Goal: Obtain resource: Obtain resource

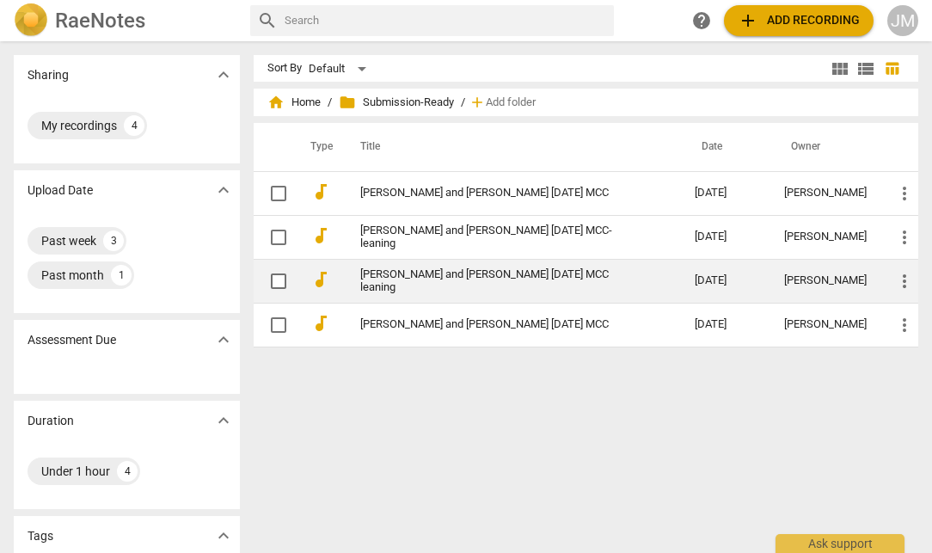
click at [437, 270] on td "[PERSON_NAME] and [PERSON_NAME] [DATE] MCC leaning" at bounding box center [510, 281] width 341 height 44
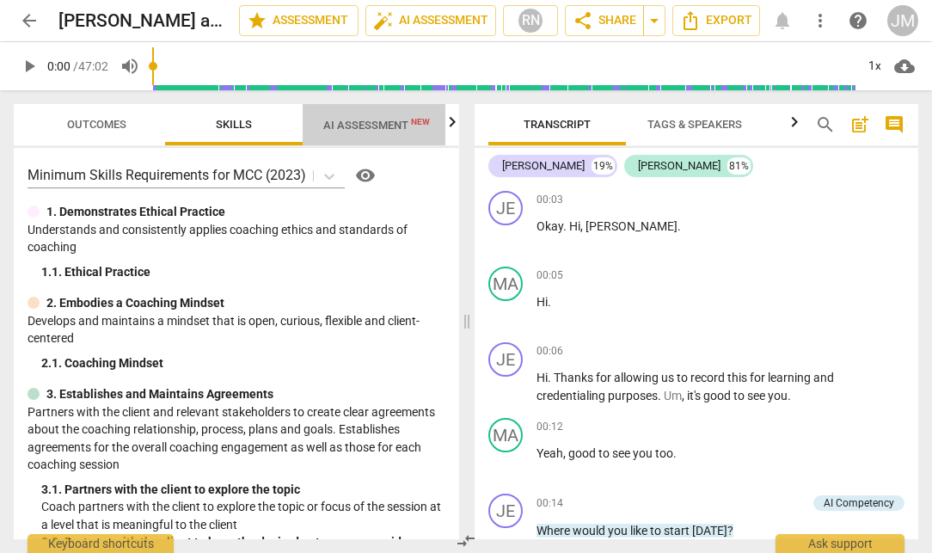
click at [366, 125] on span "AI Assessment New" at bounding box center [376, 125] width 107 height 13
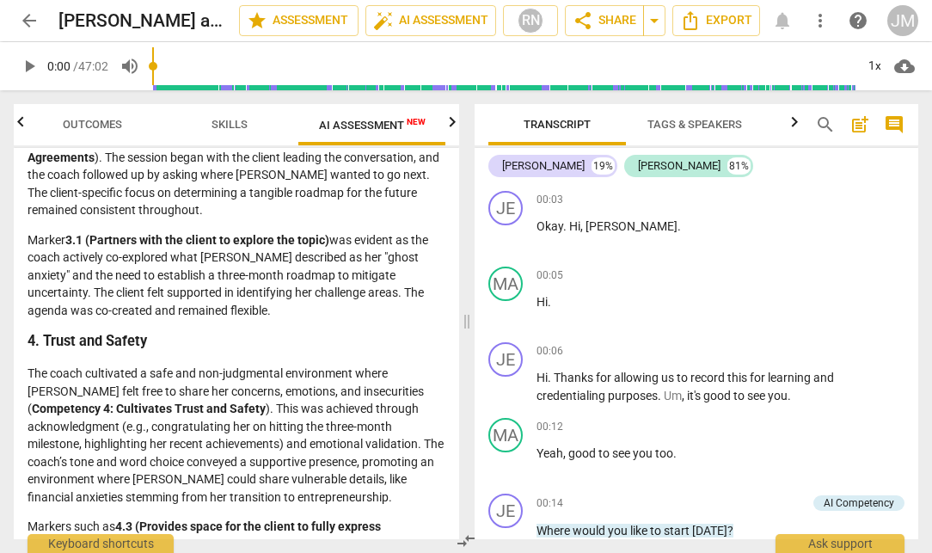
scroll to position [741, 0]
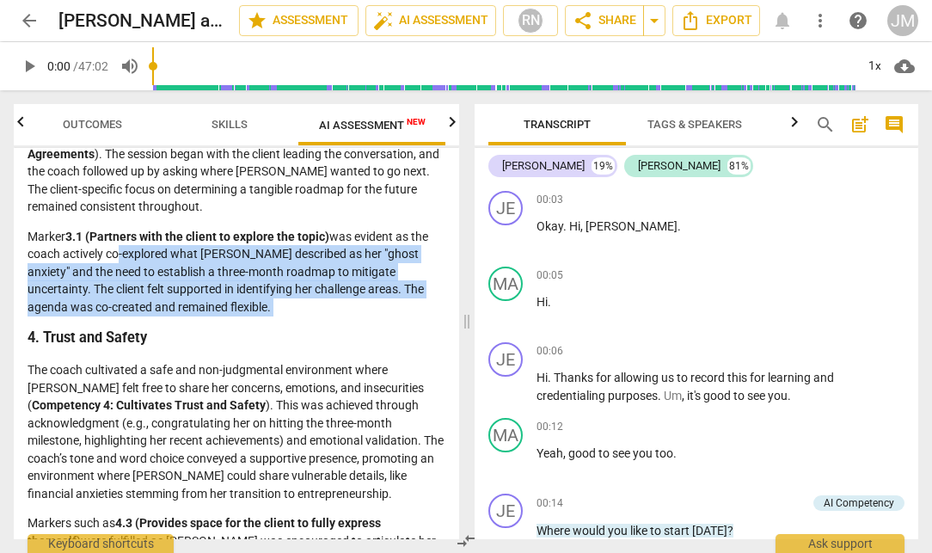
drag, startPoint x: 116, startPoint y: 274, endPoint x: 189, endPoint y: 337, distance: 96.3
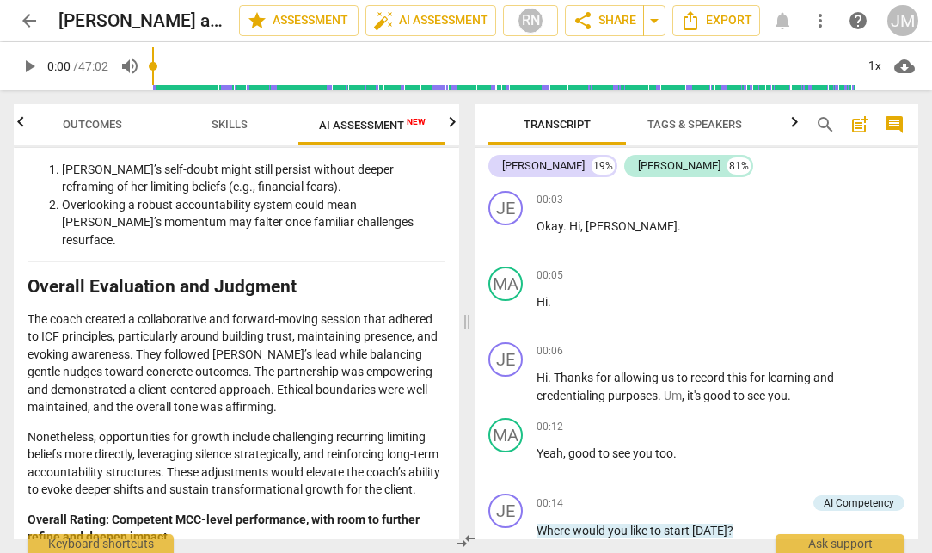
scroll to position [3149, 0]
click at [33, 21] on span "arrow_back" at bounding box center [29, 20] width 21 height 21
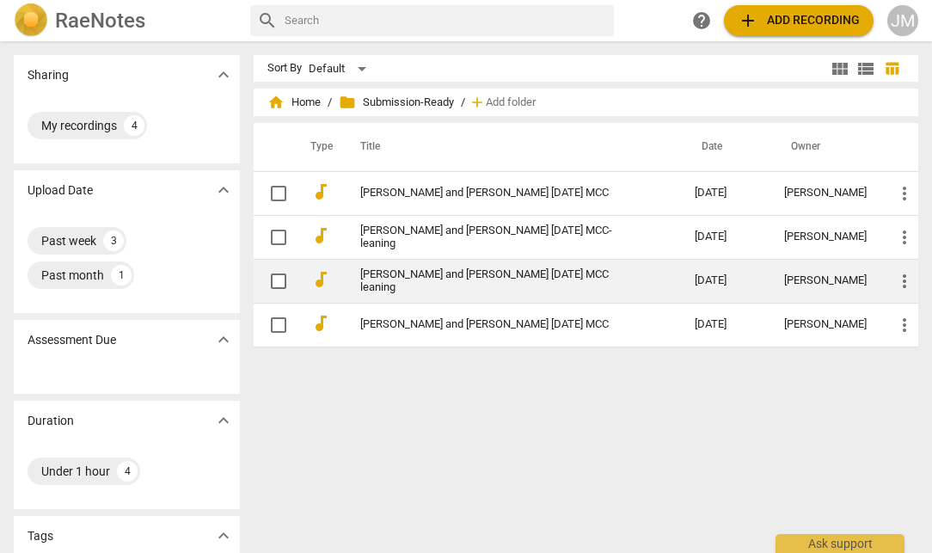
click at [414, 280] on link "[PERSON_NAME] and [PERSON_NAME] [DATE] MCC leaning" at bounding box center [496, 281] width 273 height 26
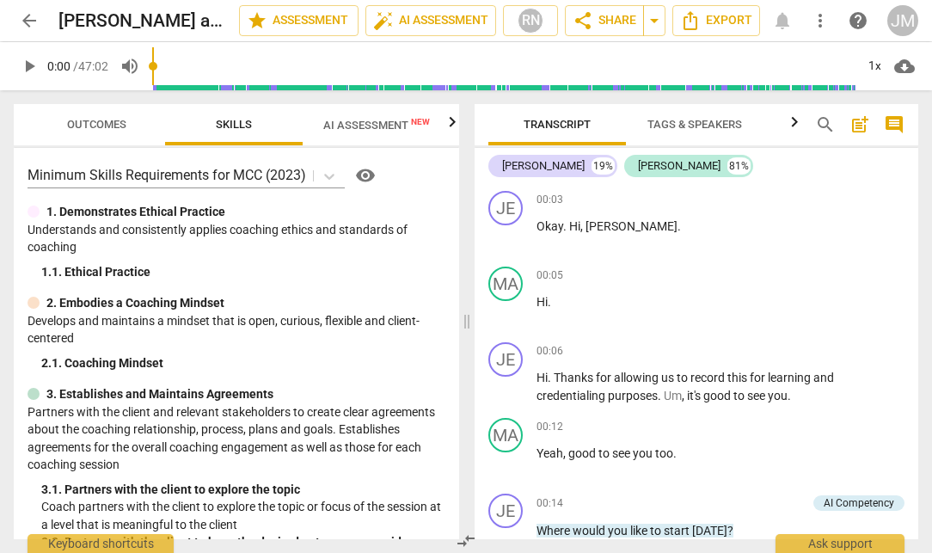
click at [356, 120] on span "AI Assessment New" at bounding box center [376, 125] width 107 height 13
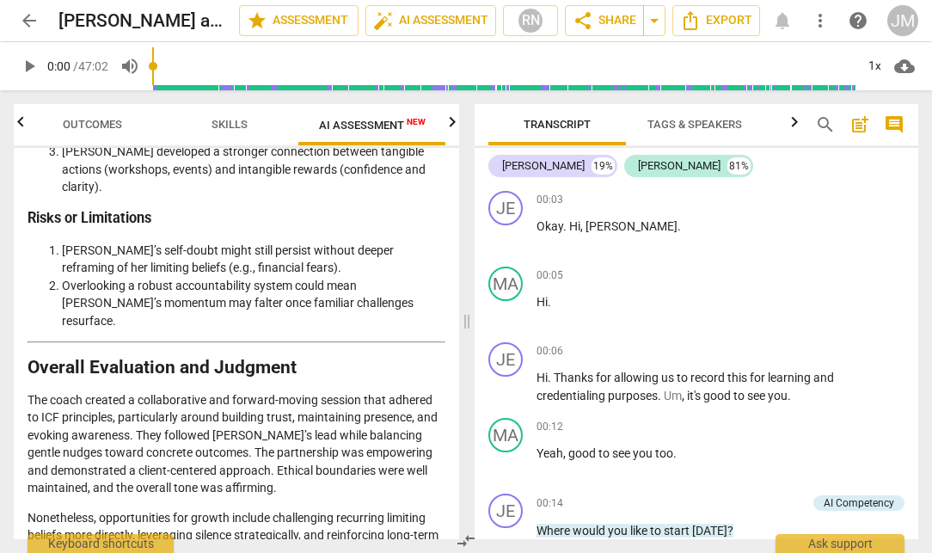
scroll to position [3054, 0]
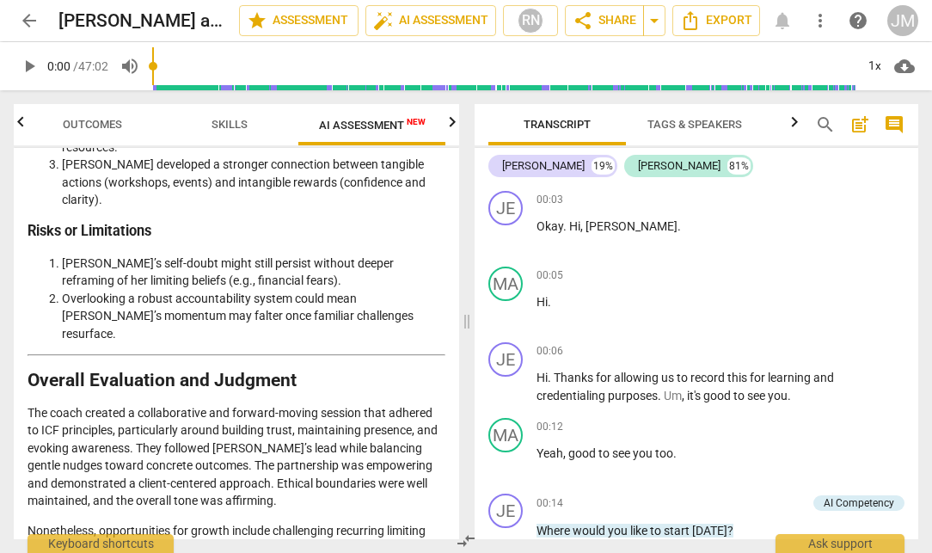
click at [33, 20] on span "arrow_back" at bounding box center [29, 20] width 21 height 21
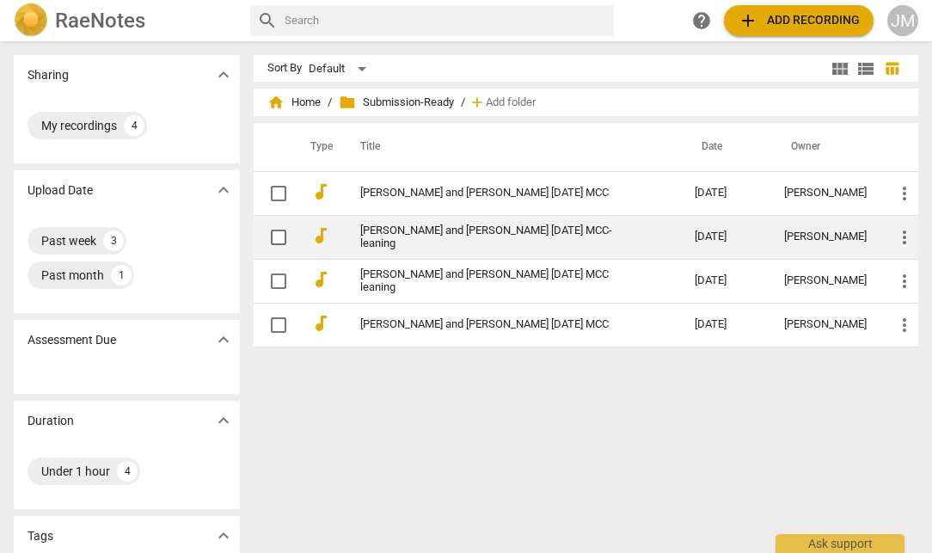
click at [458, 237] on link "[PERSON_NAME] and [PERSON_NAME] [DATE] MCC-leaning" at bounding box center [496, 237] width 273 height 26
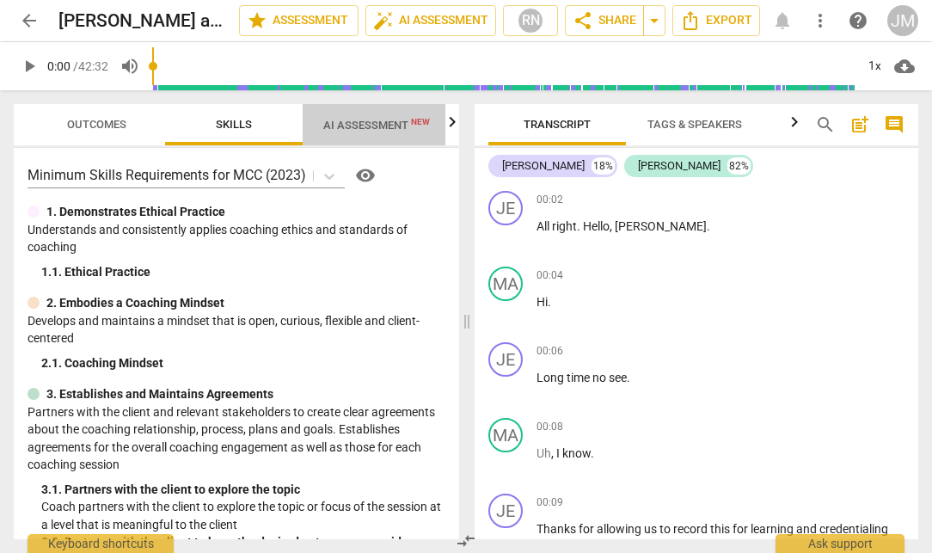
click at [355, 126] on span "AI Assessment New" at bounding box center [376, 125] width 107 height 13
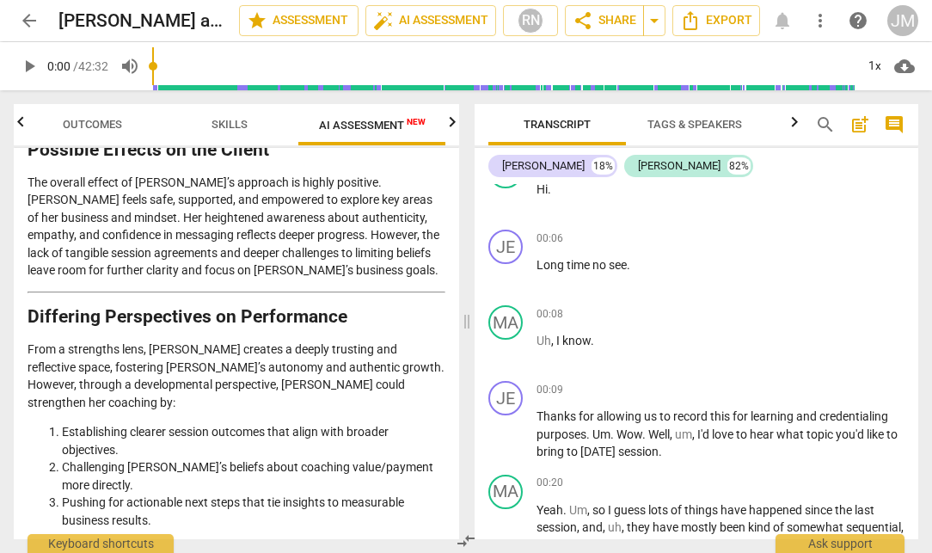
scroll to position [4069, 0]
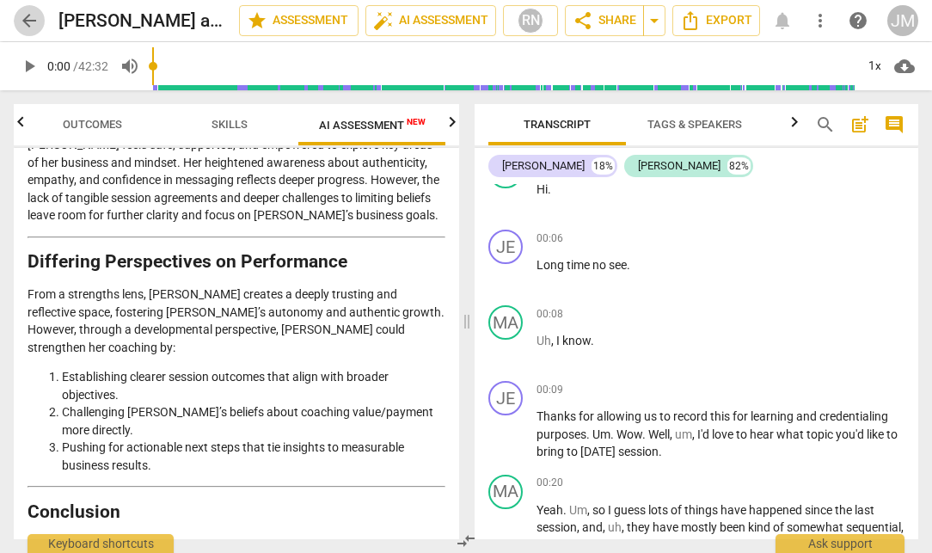
click at [28, 21] on span "arrow_back" at bounding box center [29, 20] width 21 height 21
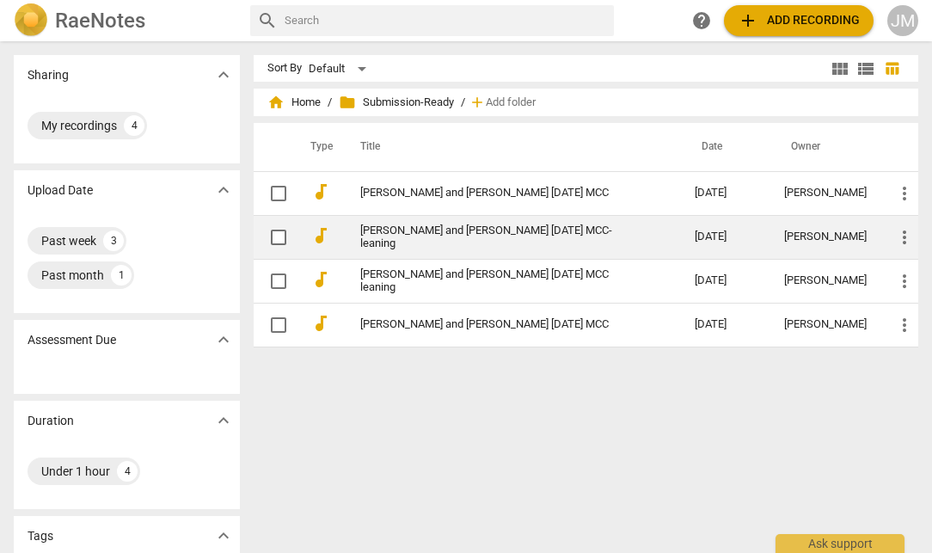
click at [481, 231] on link "[PERSON_NAME] and [PERSON_NAME] [DATE] MCC-leaning" at bounding box center [496, 237] width 273 height 26
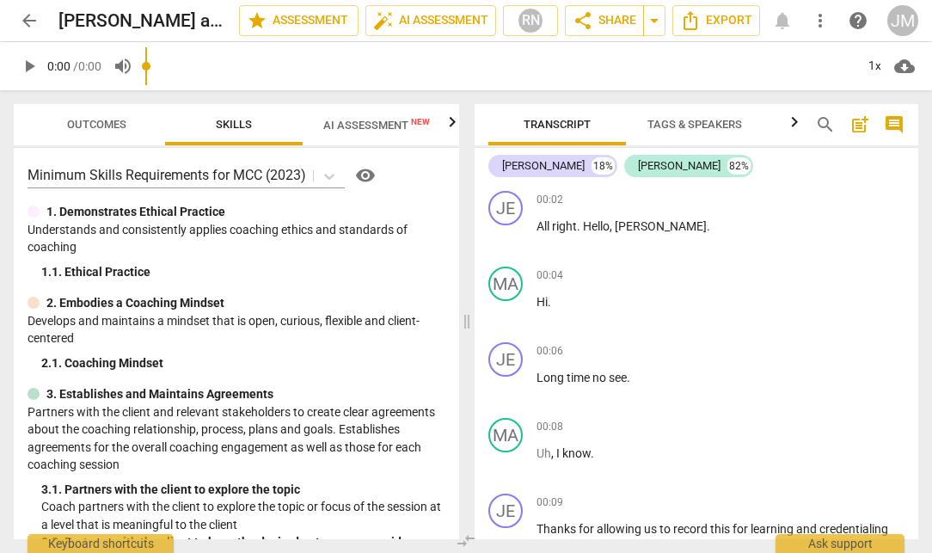
scroll to position [1415, 0]
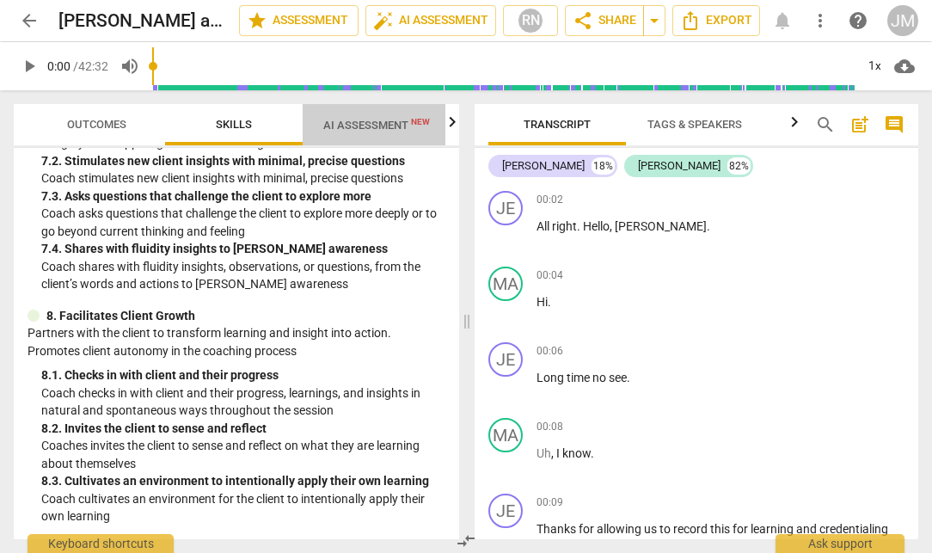
click at [377, 132] on span "AI Assessment New" at bounding box center [376, 125] width 107 height 13
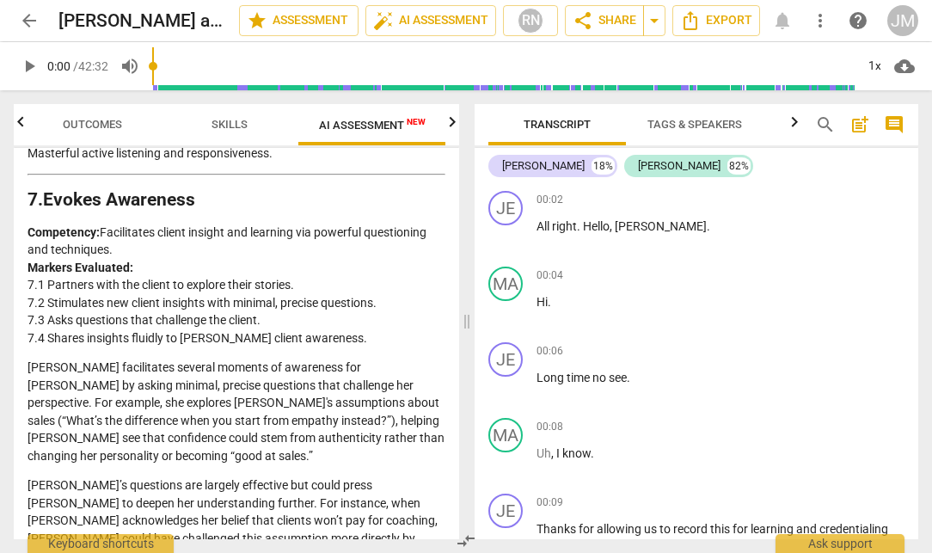
scroll to position [4069, 0]
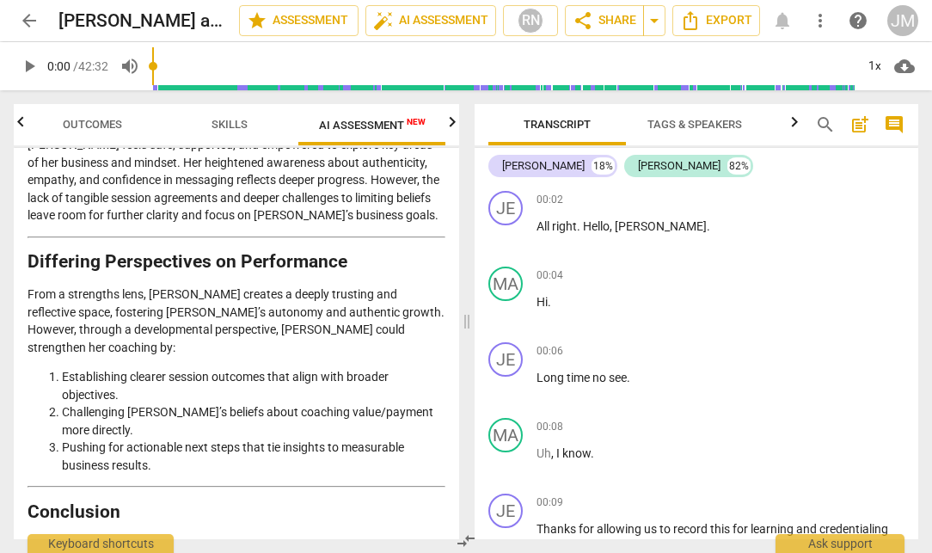
click at [26, 26] on span "arrow_back" at bounding box center [29, 20] width 21 height 21
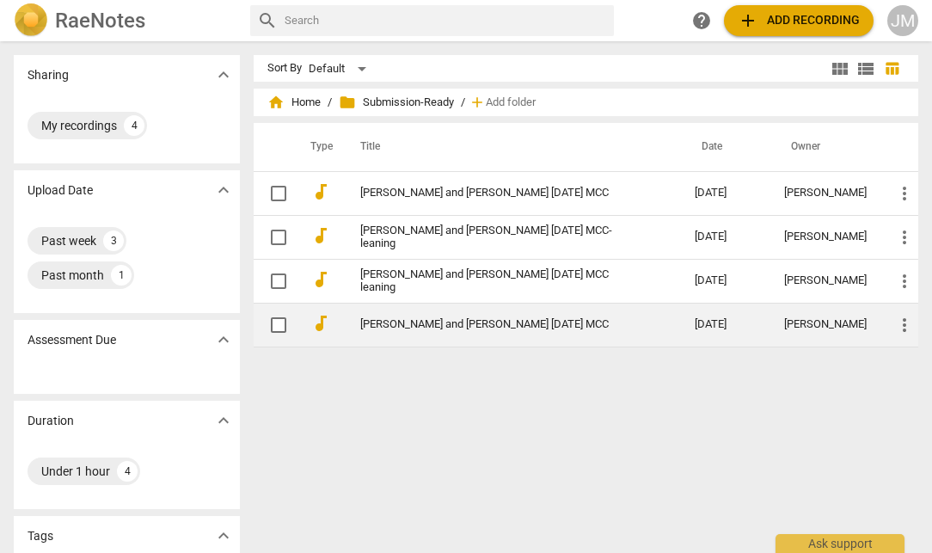
click at [437, 339] on td "[PERSON_NAME] and [PERSON_NAME] [DATE] MCC" at bounding box center [510, 325] width 341 height 44
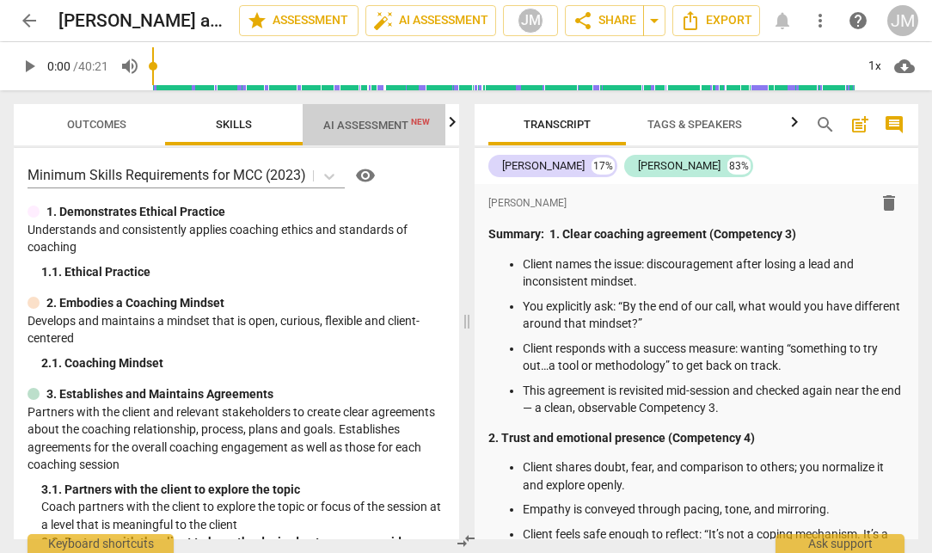
click at [356, 123] on span "AI Assessment New" at bounding box center [376, 125] width 107 height 13
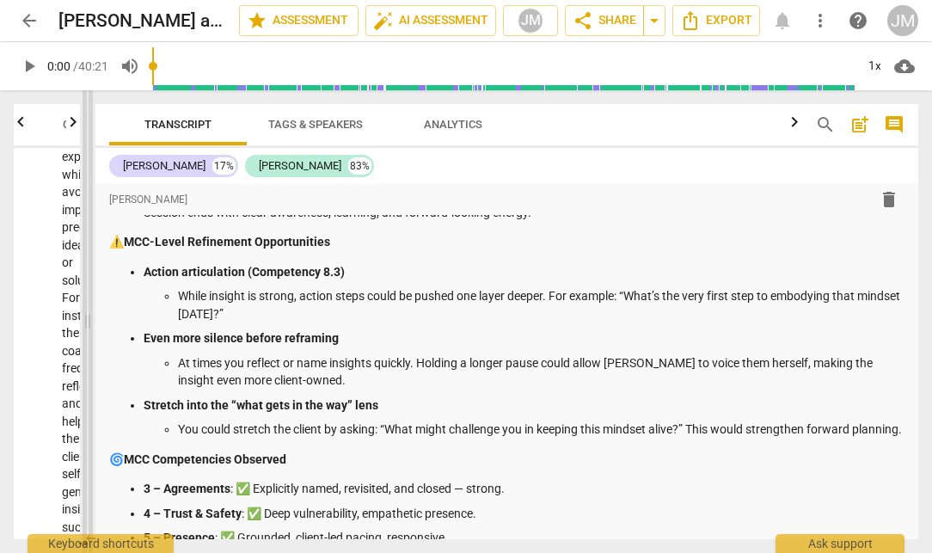
scroll to position [3617, 0]
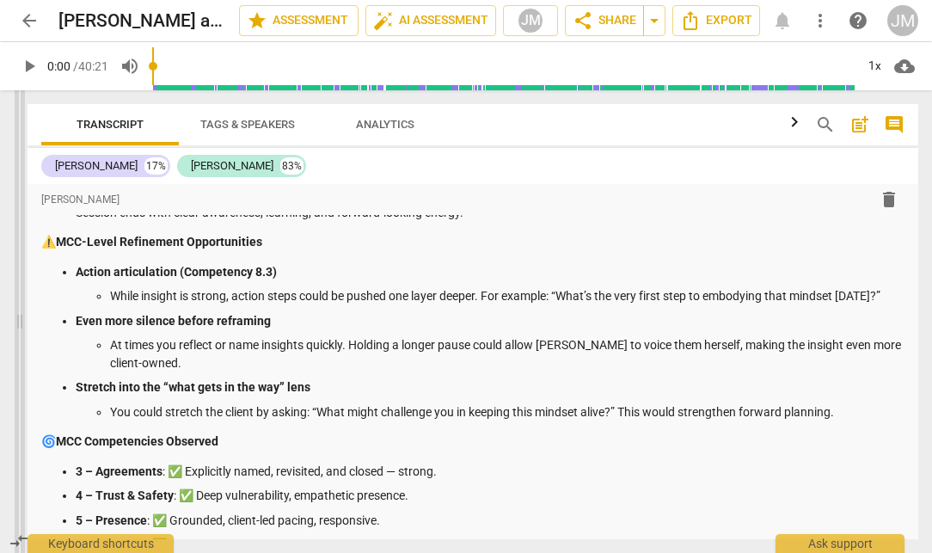
drag, startPoint x: 465, startPoint y: 312, endPoint x: 17, endPoint y: 284, distance: 448.8
click at [17, 284] on span at bounding box center [20, 321] width 10 height 463
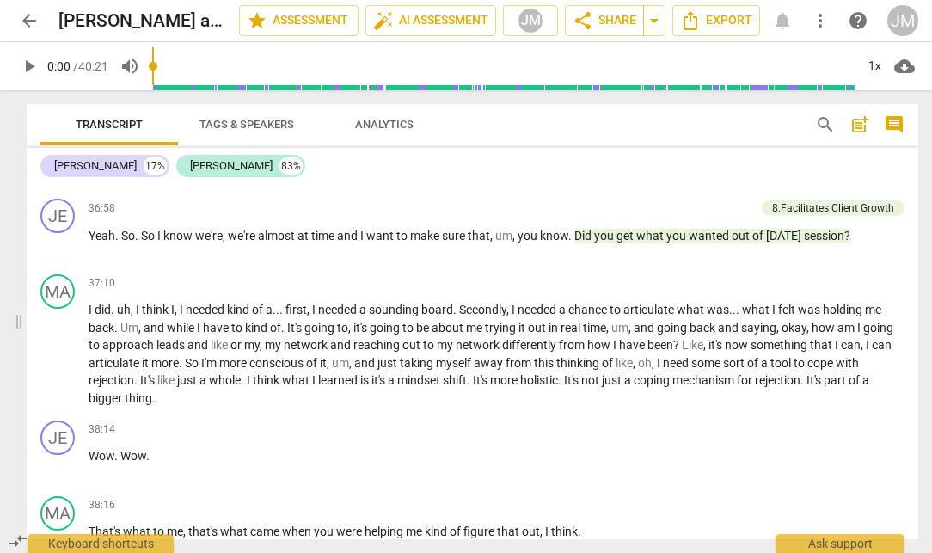
scroll to position [9786, 0]
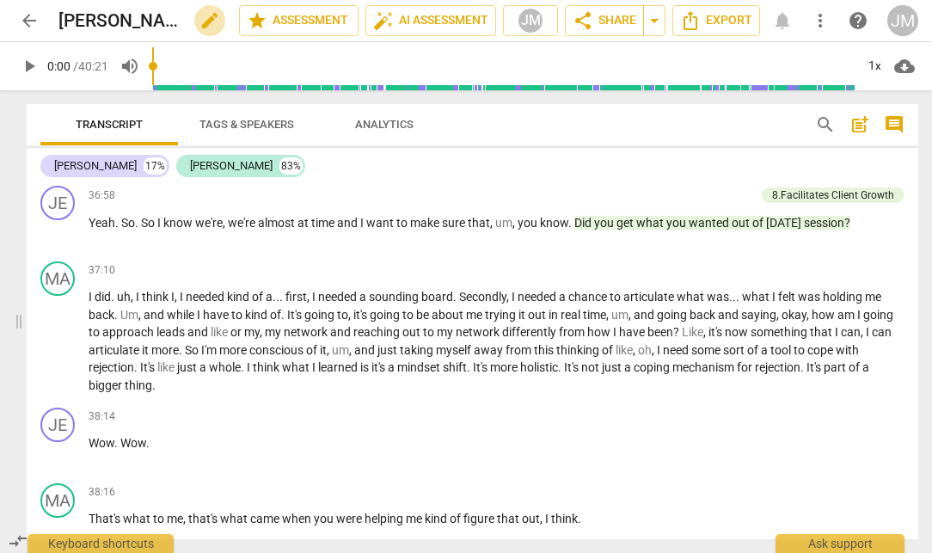
click at [200, 19] on span "edit" at bounding box center [209, 20] width 21 height 21
drag, startPoint x: 104, startPoint y: 24, endPoint x: 56, endPoint y: 21, distance: 48.2
click at [56, 21] on div "arrow_back [PERSON_NAME] and [PERSON_NAME] [DATE] MCC done clear star Assessmen…" at bounding box center [466, 20] width 904 height 33
click at [88, 22] on input "[PERSON_NAME] and [PERSON_NAME] [DATE] MCC" at bounding box center [110, 20] width 105 height 33
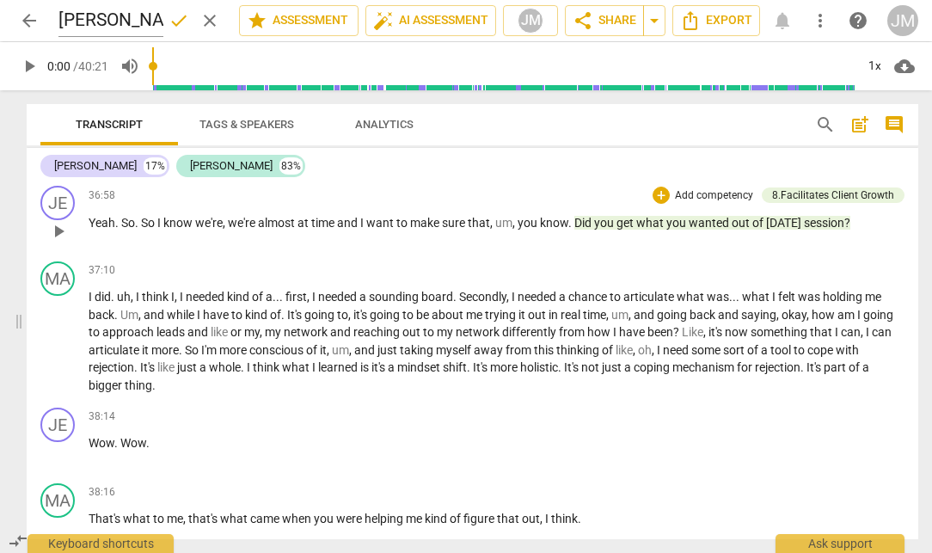
click at [261, 230] on span "almost" at bounding box center [278, 223] width 40 height 14
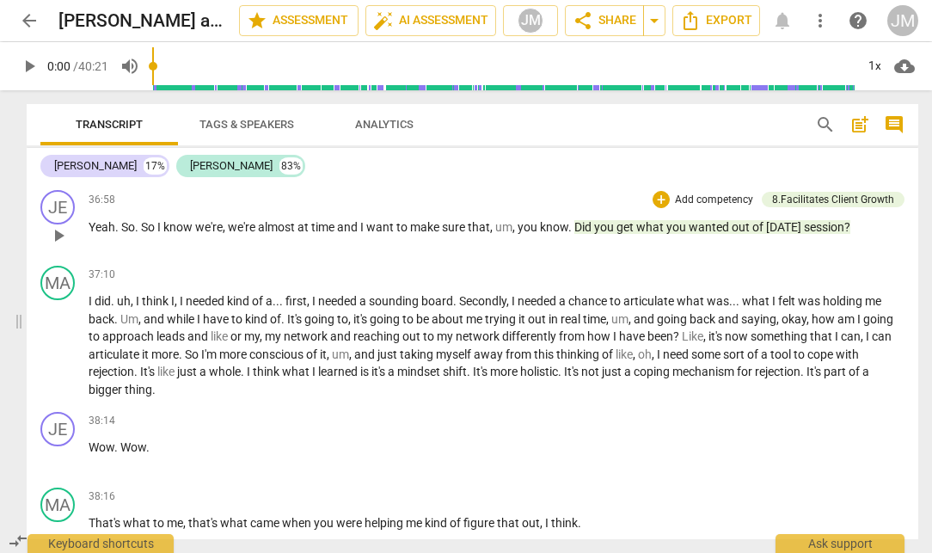
scroll to position [9756, 0]
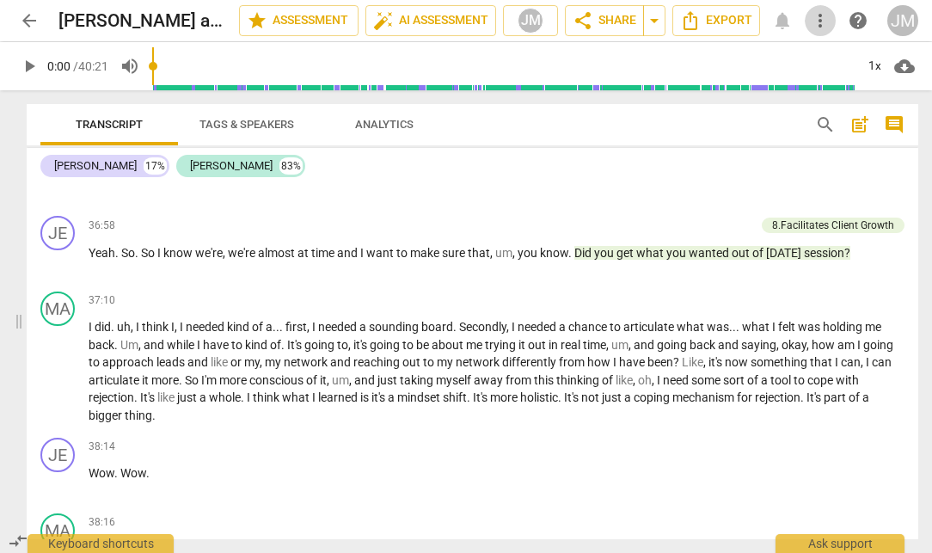
click at [821, 11] on span "more_vert" at bounding box center [820, 20] width 21 height 21
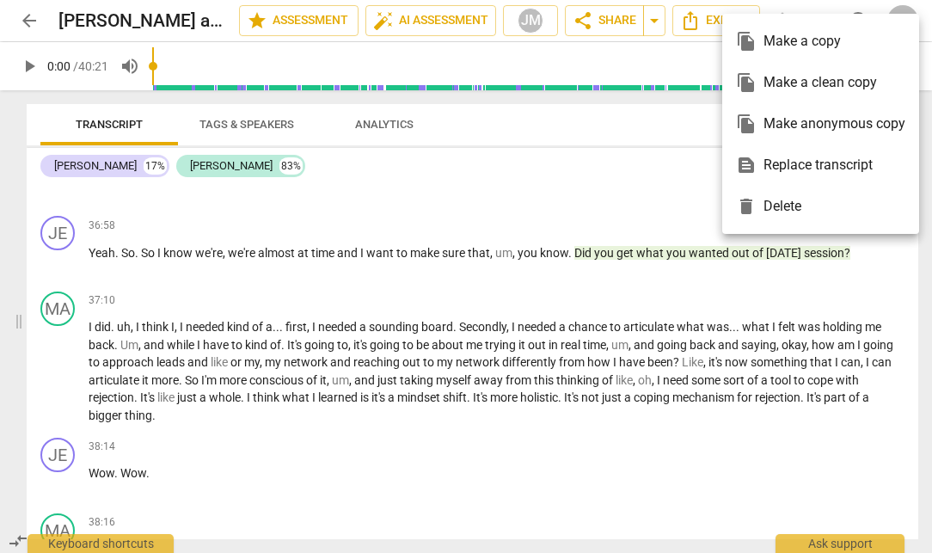
click at [570, 284] on div at bounding box center [466, 276] width 932 height 553
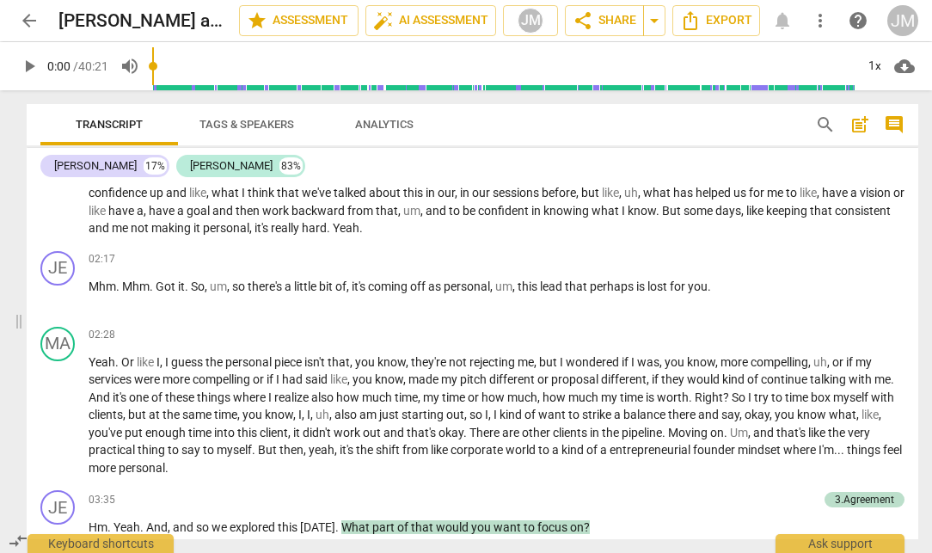
scroll to position [1404, 0]
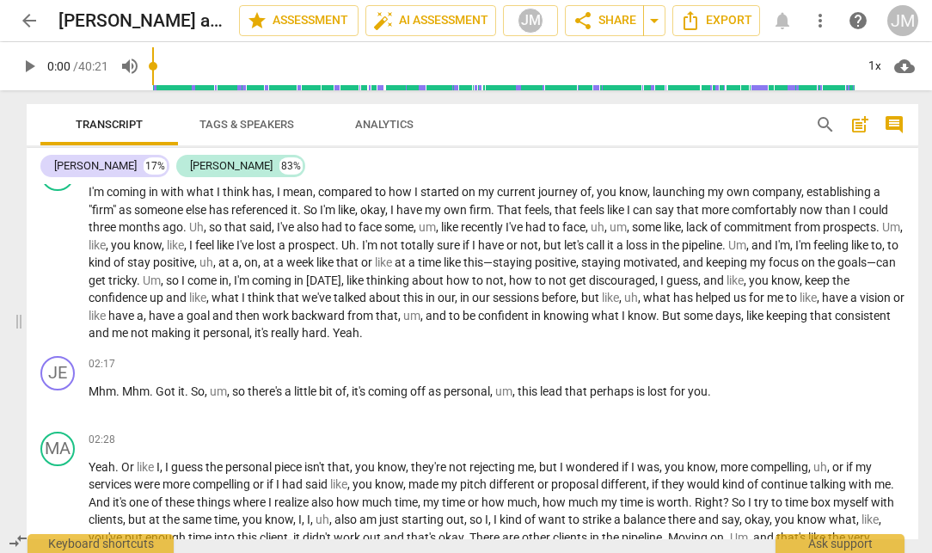
click at [254, 135] on span "Tags & Speakers" at bounding box center [247, 124] width 136 height 23
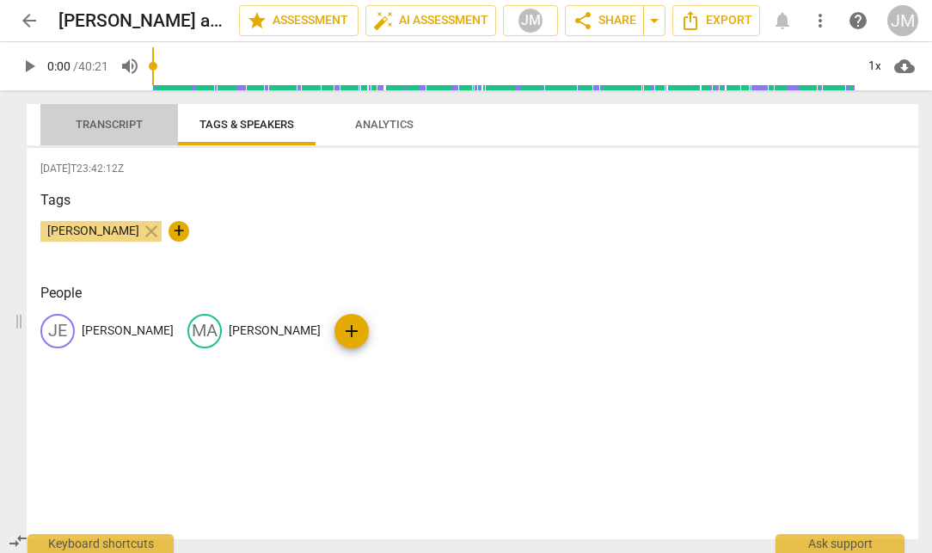
click at [126, 128] on span "Transcript" at bounding box center [109, 124] width 67 height 13
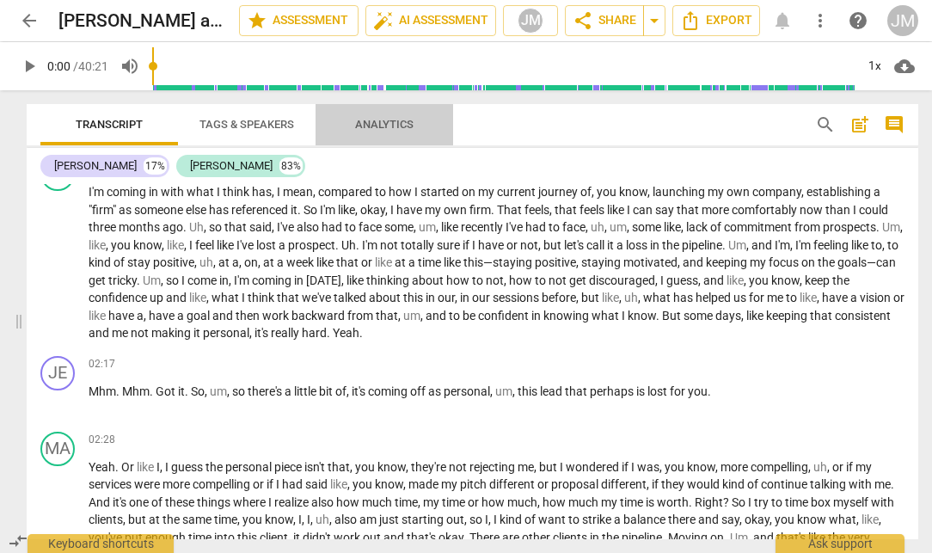
click at [368, 122] on span "Analytics" at bounding box center [384, 124] width 58 height 13
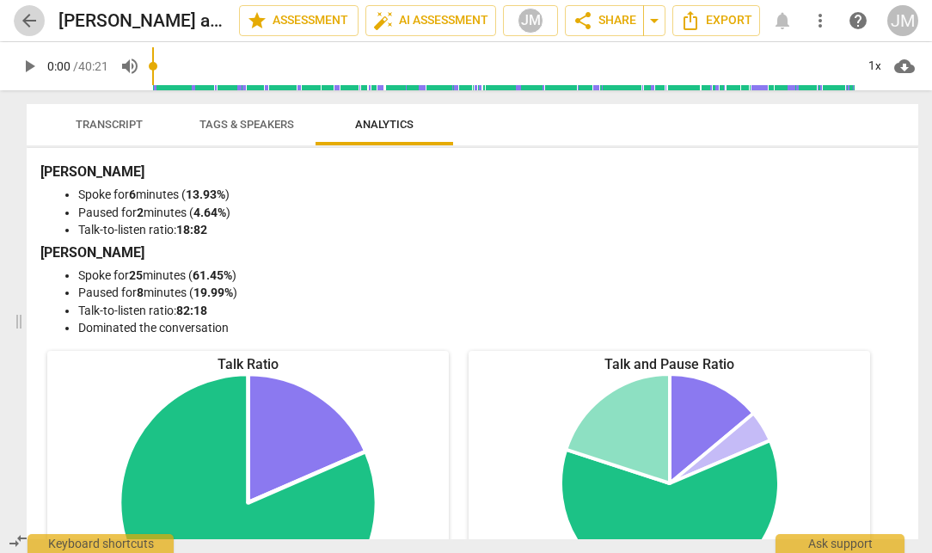
click at [28, 24] on span "arrow_back" at bounding box center [29, 20] width 21 height 21
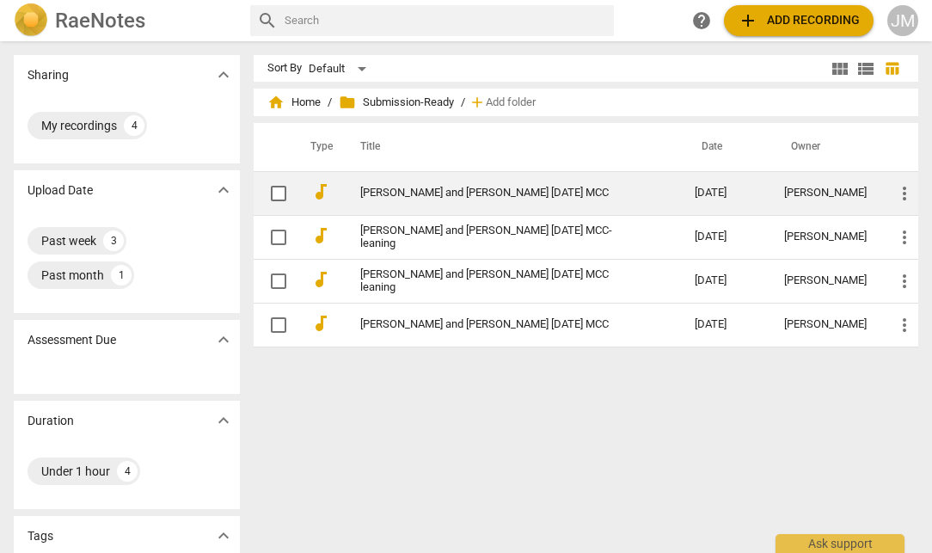
click at [438, 193] on link "[PERSON_NAME] and [PERSON_NAME] [DATE] MCC" at bounding box center [496, 193] width 273 height 13
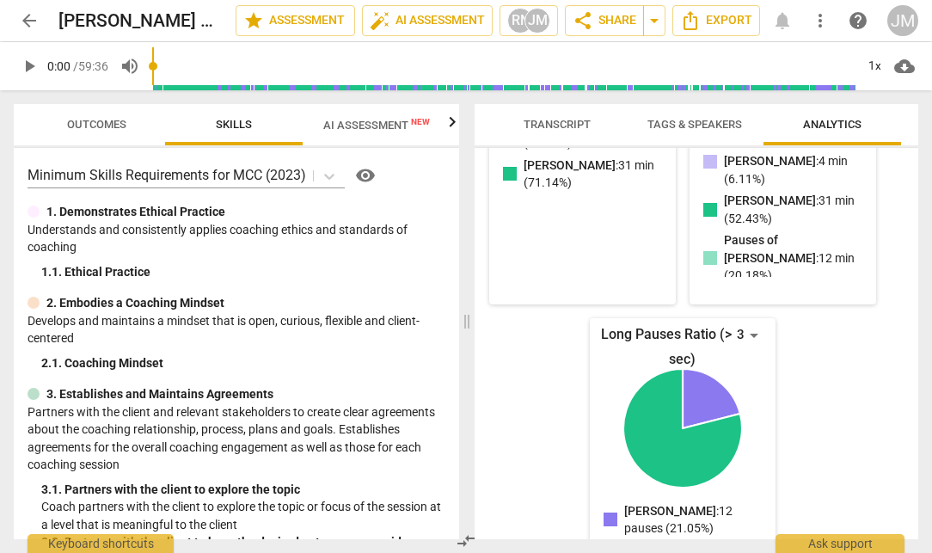
scroll to position [396, 0]
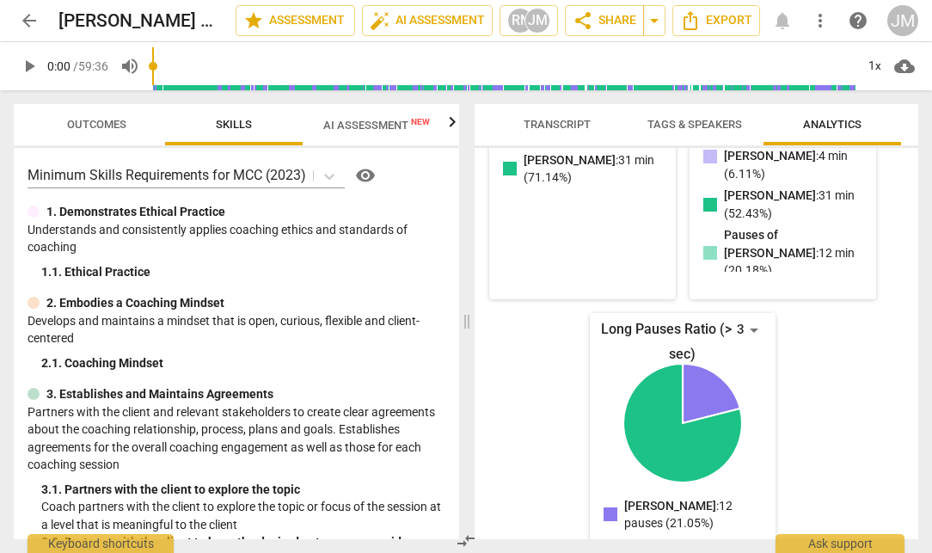
click at [226, 132] on span "Skills" at bounding box center [233, 124] width 77 height 23
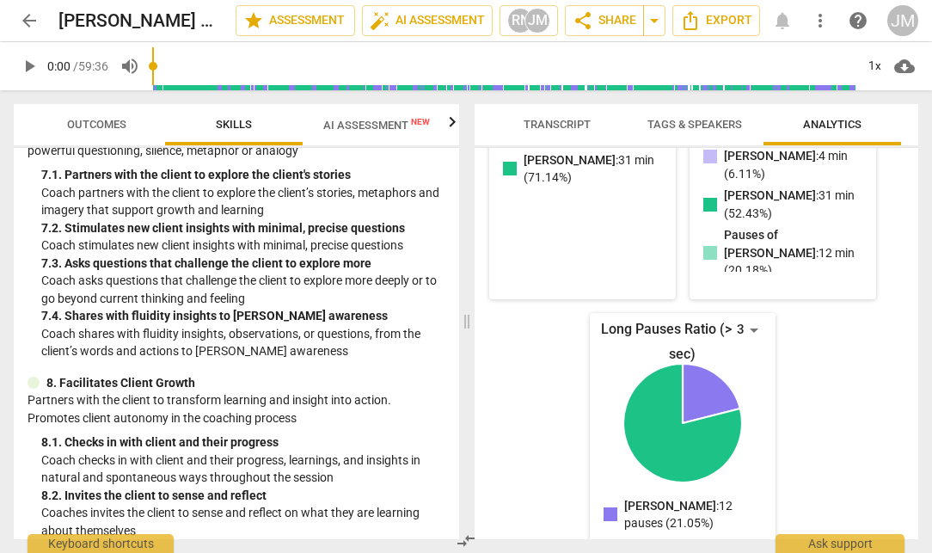
scroll to position [1415, 0]
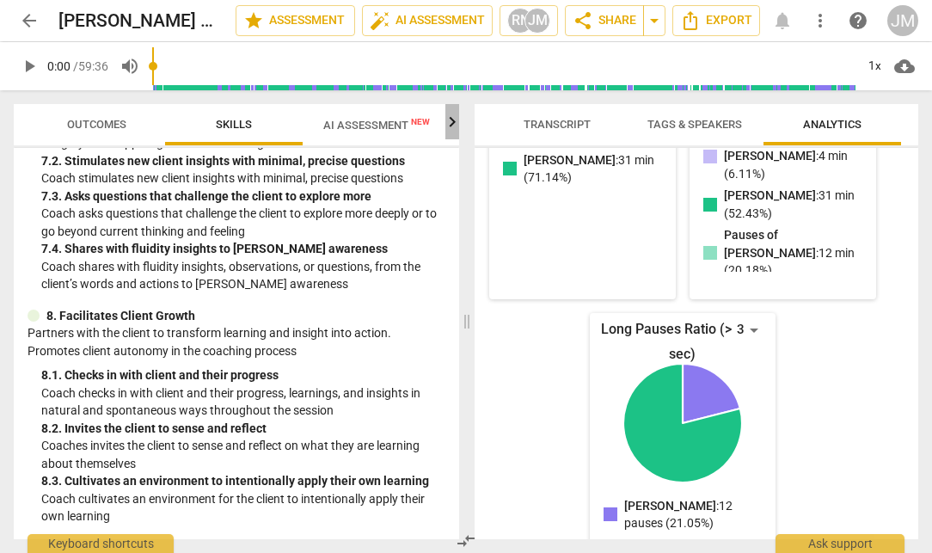
click at [453, 120] on icon "button" at bounding box center [452, 122] width 21 height 21
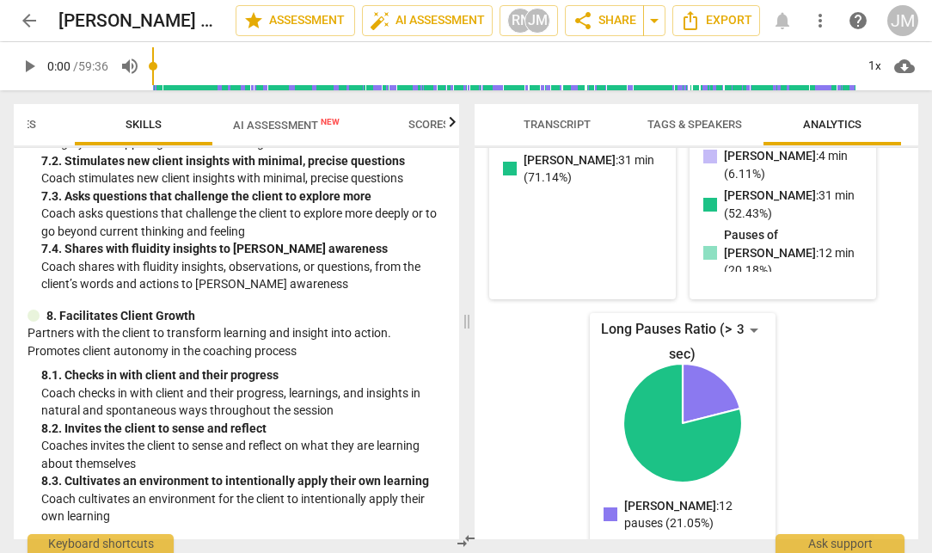
scroll to position [0, 142]
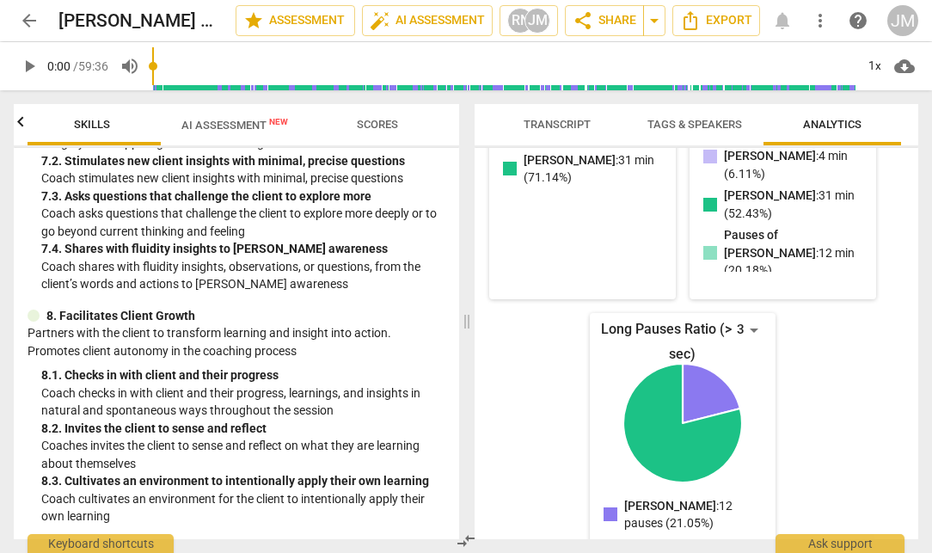
click at [358, 129] on span "Scores" at bounding box center [377, 124] width 41 height 13
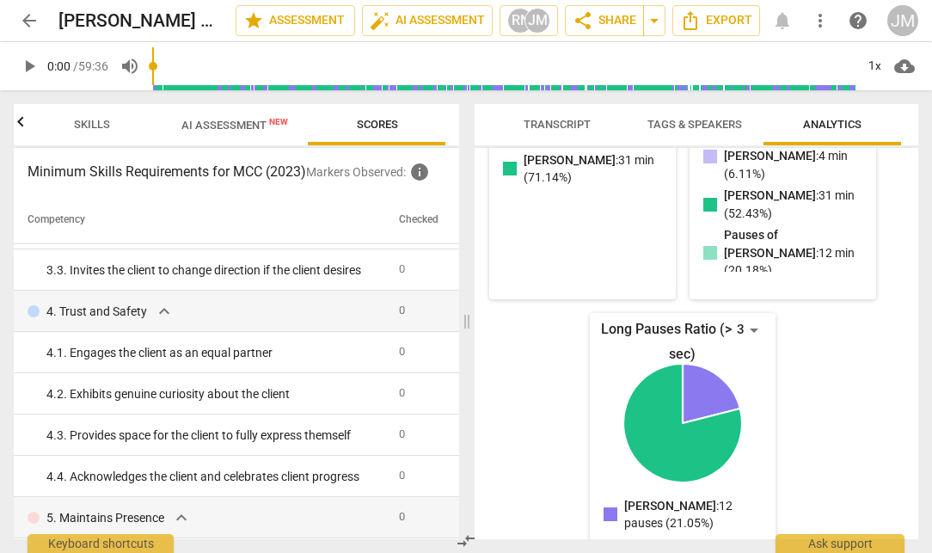
scroll to position [73, 0]
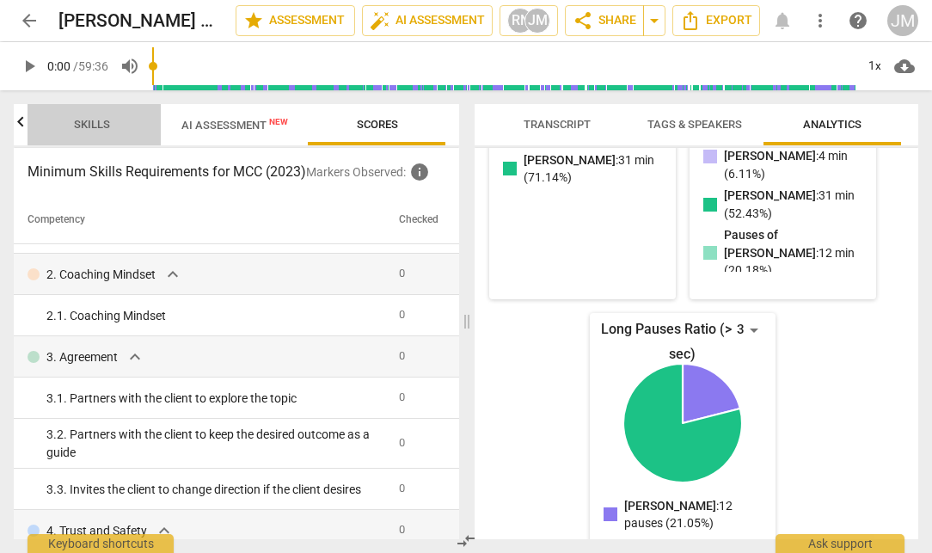
click at [104, 128] on span "Skills" at bounding box center [92, 124] width 36 height 13
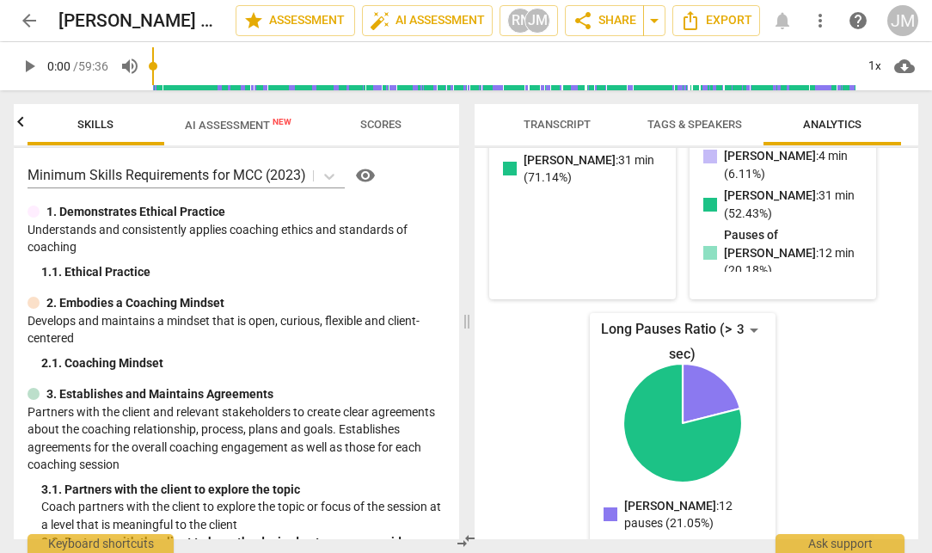
scroll to position [0, 138]
click at [543, 124] on span "Transcript" at bounding box center [557, 124] width 67 height 13
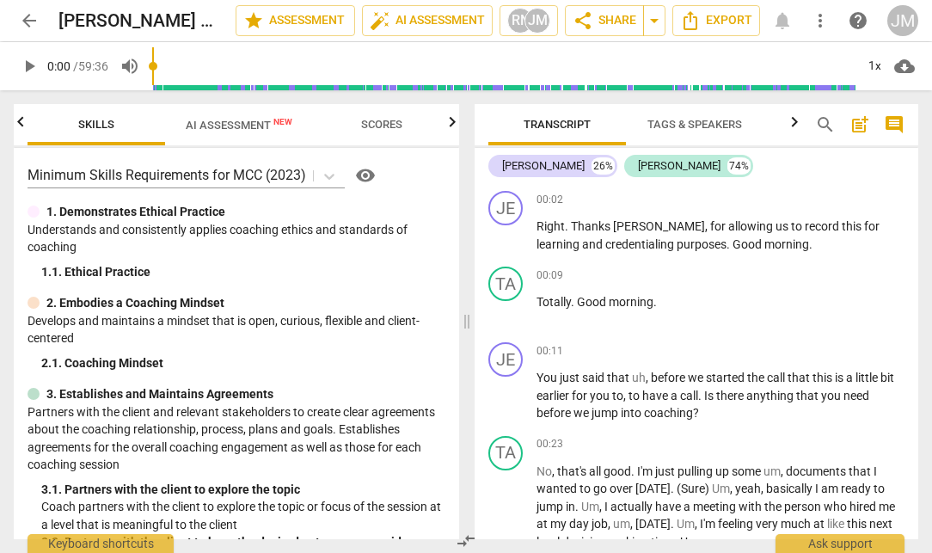
click at [893, 127] on span "comment" at bounding box center [894, 124] width 21 height 21
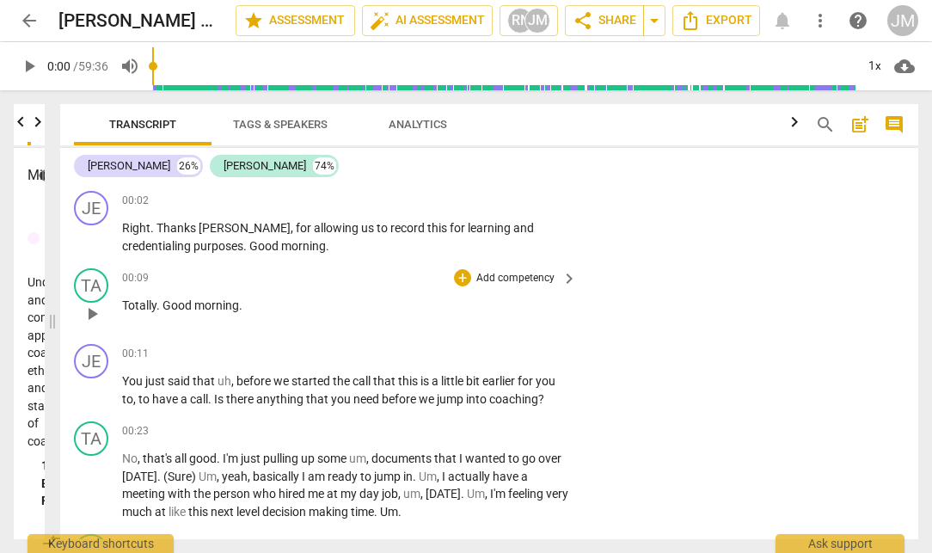
drag, startPoint x: 436, startPoint y: 311, endPoint x: 92, endPoint y: 263, distance: 347.3
click at [0, 0] on html "arrow_back [PERSON_NAME] and [PERSON_NAME] [DATE] MCC edit star Assessment auto…" at bounding box center [466, 0] width 932 height 0
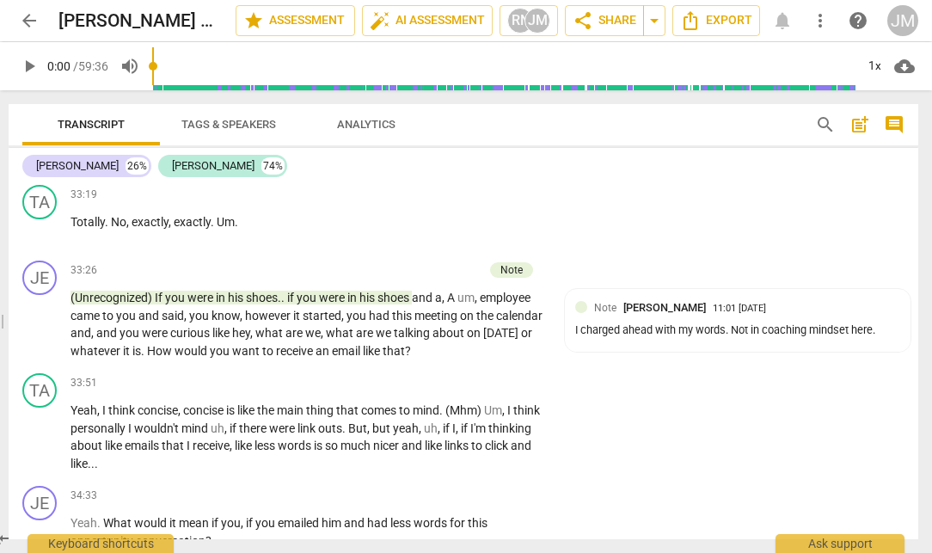
scroll to position [9722, 0]
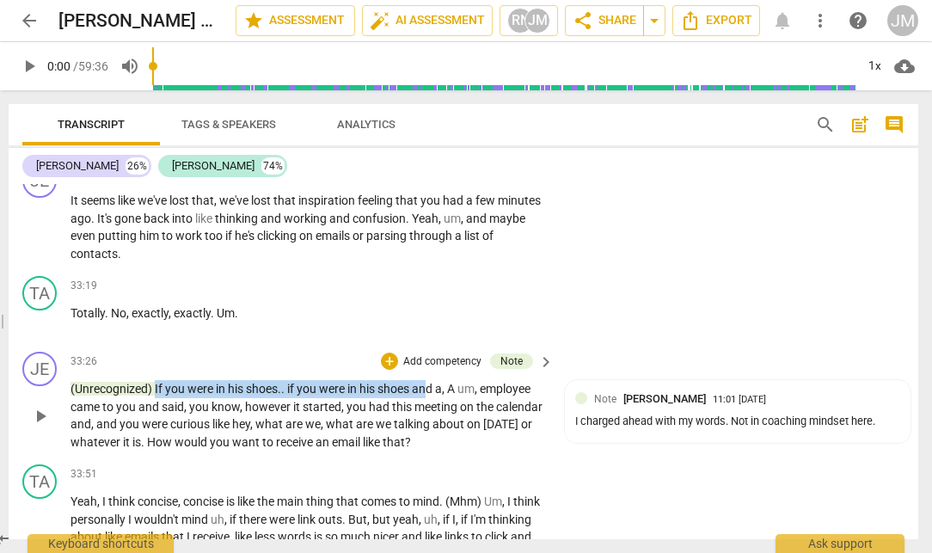
drag, startPoint x: 432, startPoint y: 426, endPoint x: 156, endPoint y: 425, distance: 275.1
click at [156, 426] on p "(Unrecognized) If you were in his shoes . . if you were in his shoes and a , A …" at bounding box center [308, 415] width 475 height 71
copy p "If you were in his shoes . . if you were in his shoes an"
click at [27, 11] on span "arrow_back" at bounding box center [29, 20] width 21 height 21
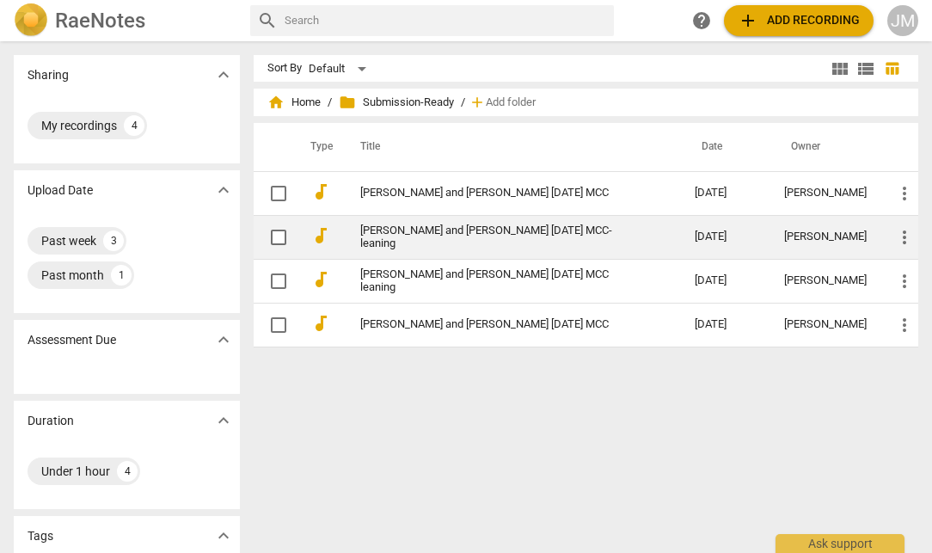
click at [455, 242] on link "[PERSON_NAME] and [PERSON_NAME] [DATE] MCC-leaning" at bounding box center [496, 237] width 273 height 26
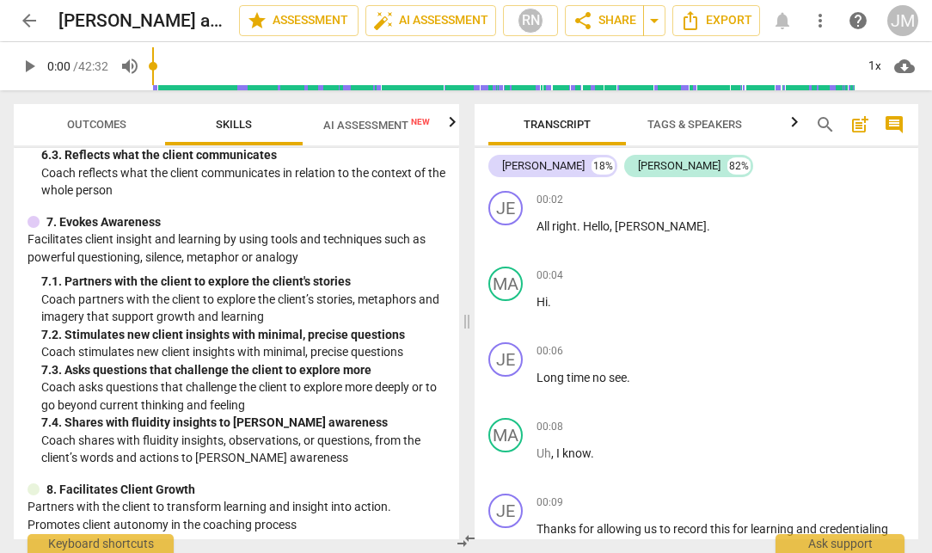
scroll to position [1415, 0]
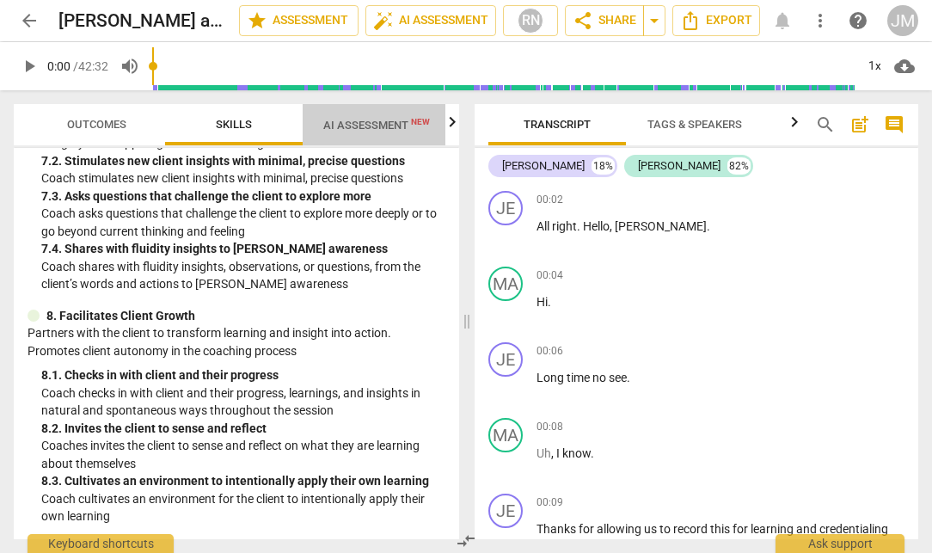
click at [347, 128] on span "AI Assessment New" at bounding box center [376, 125] width 107 height 13
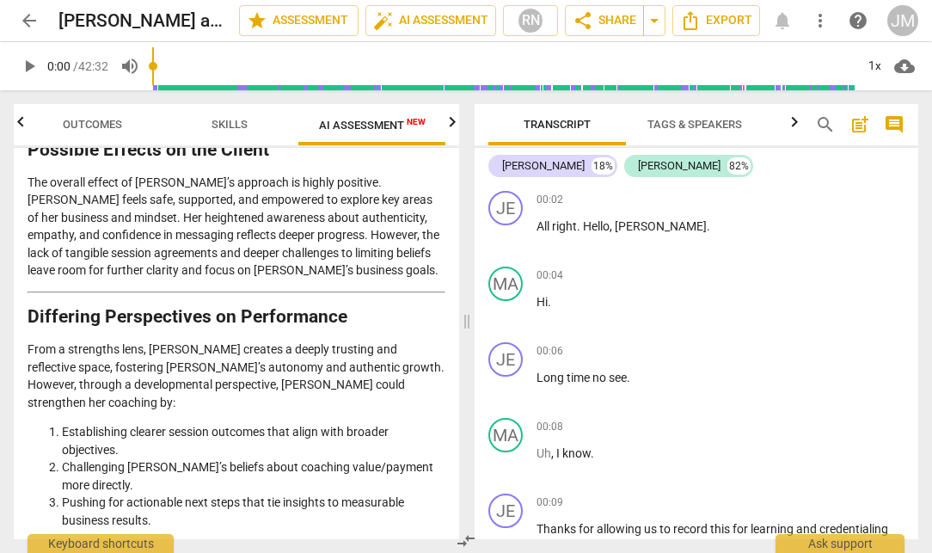
scroll to position [4069, 0]
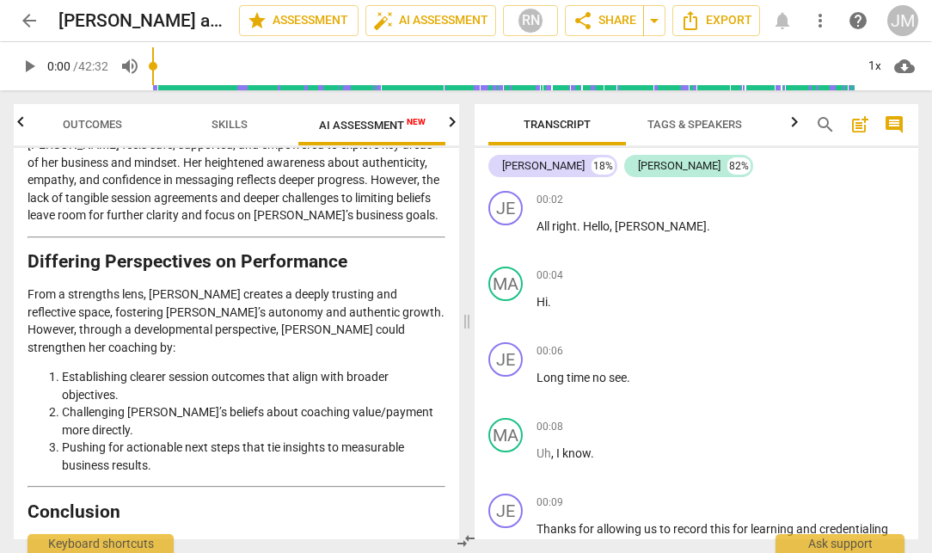
drag, startPoint x: 271, startPoint y: 433, endPoint x: 344, endPoint y: 488, distance: 91.5
click at [201, 19] on span "edit" at bounding box center [209, 20] width 21 height 21
click at [188, 368] on li "Establishing clearer session outcomes that align with broader objectives." at bounding box center [253, 385] width 383 height 35
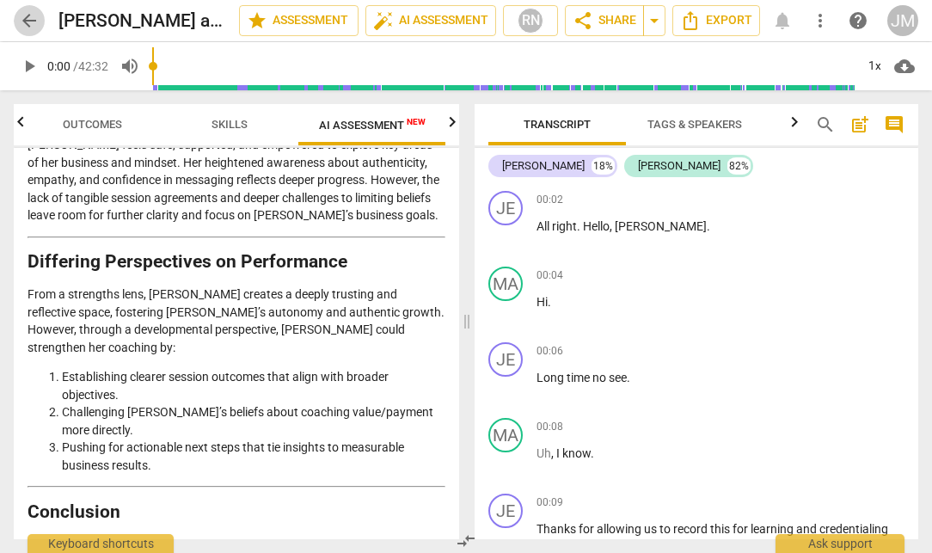
click at [29, 16] on span "arrow_back" at bounding box center [29, 20] width 21 height 21
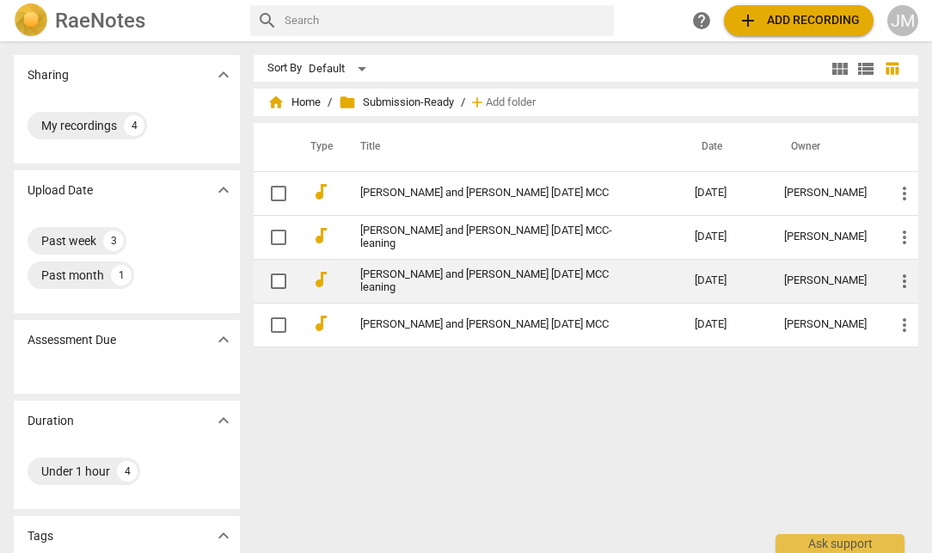
click at [422, 276] on link "[PERSON_NAME] and [PERSON_NAME] [DATE] MCC leaning" at bounding box center [496, 281] width 273 height 26
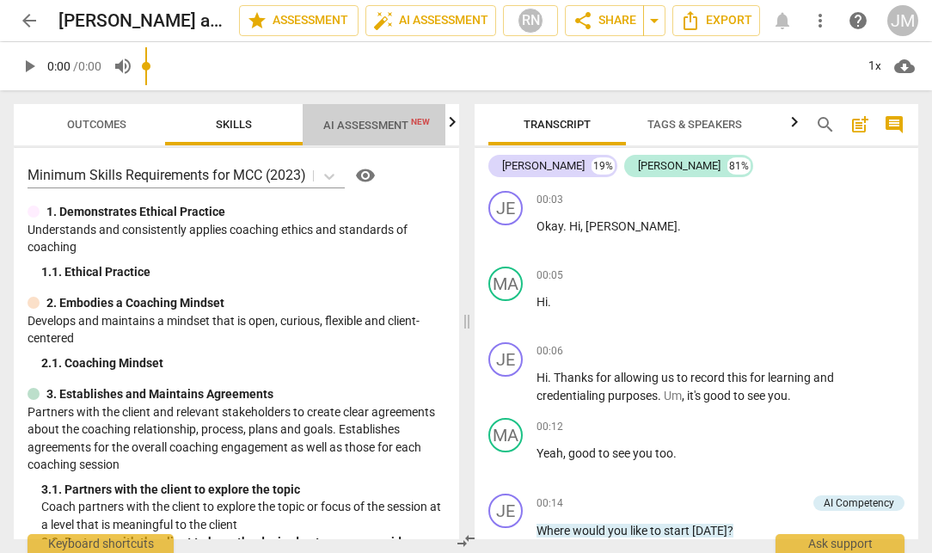
click at [365, 127] on span "AI Assessment New" at bounding box center [376, 125] width 107 height 13
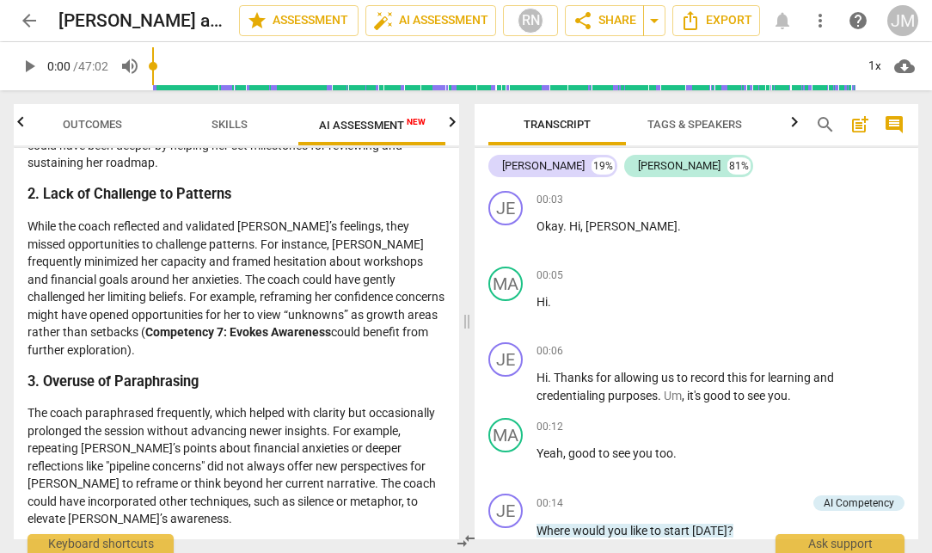
scroll to position [2475, 0]
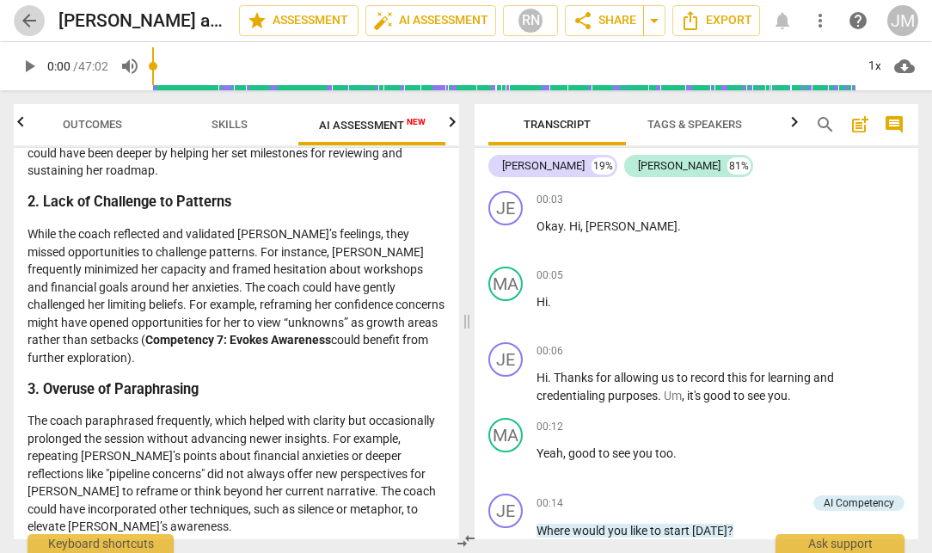
click at [28, 20] on span "arrow_back" at bounding box center [29, 20] width 21 height 21
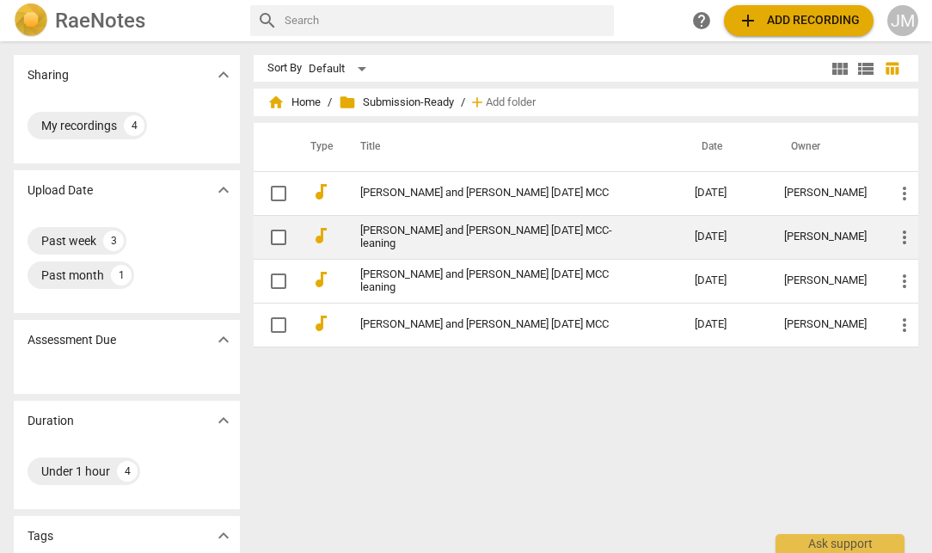
click at [895, 234] on span "more_vert" at bounding box center [904, 237] width 21 height 21
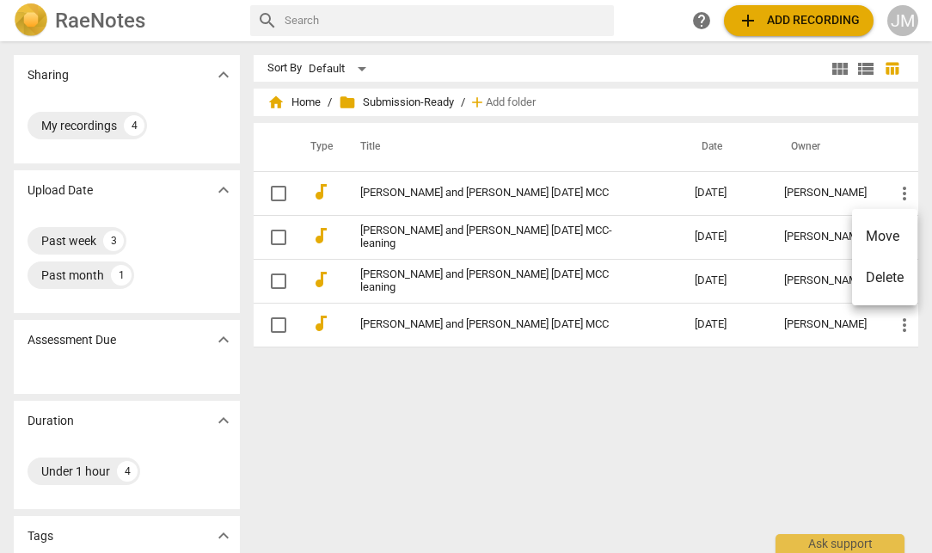
click at [616, 235] on div at bounding box center [466, 276] width 932 height 553
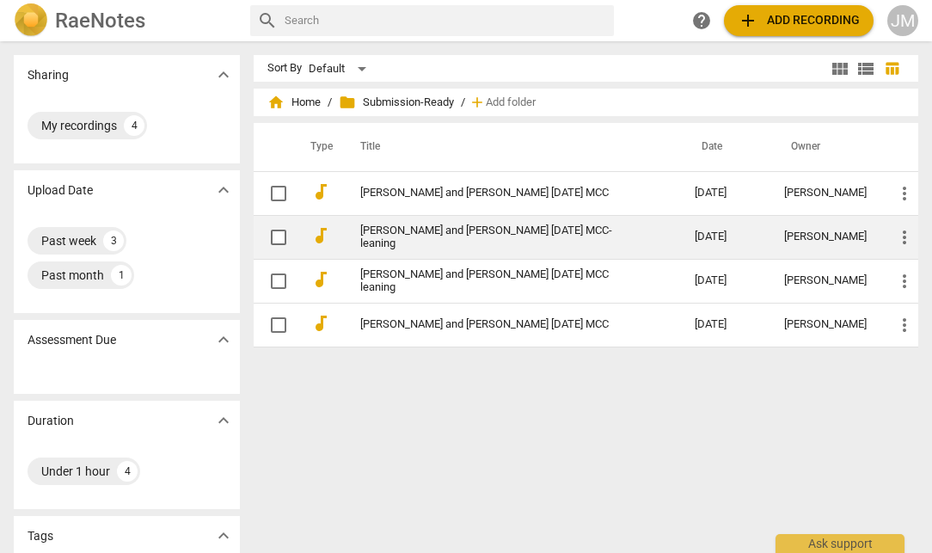
click at [586, 235] on link "[PERSON_NAME] and [PERSON_NAME] [DATE] MCC-leaning" at bounding box center [496, 237] width 273 height 26
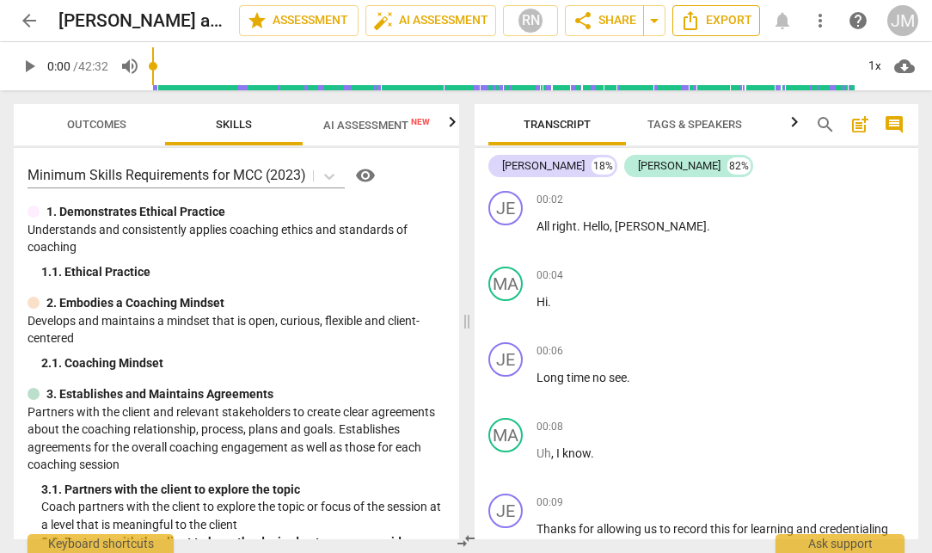
click at [705, 21] on span "Export" at bounding box center [716, 20] width 72 height 21
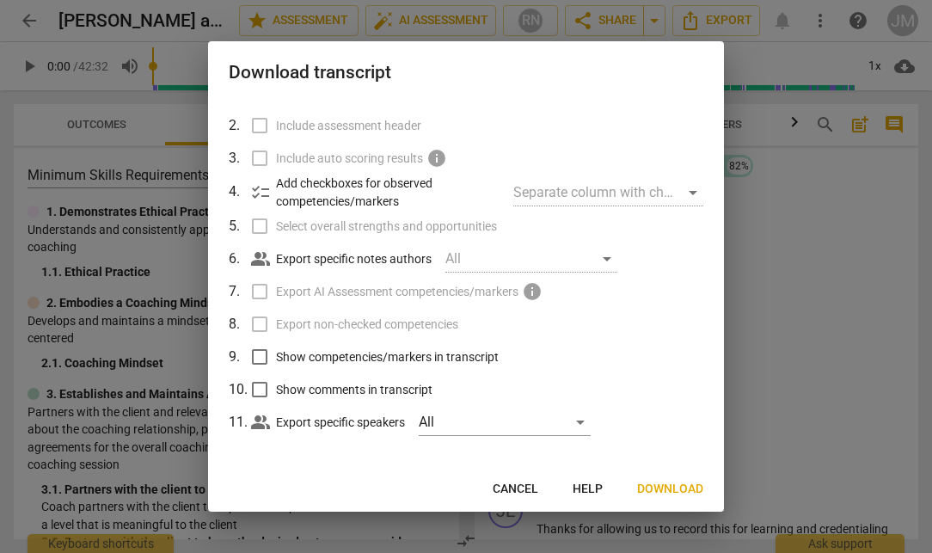
scroll to position [98, 0]
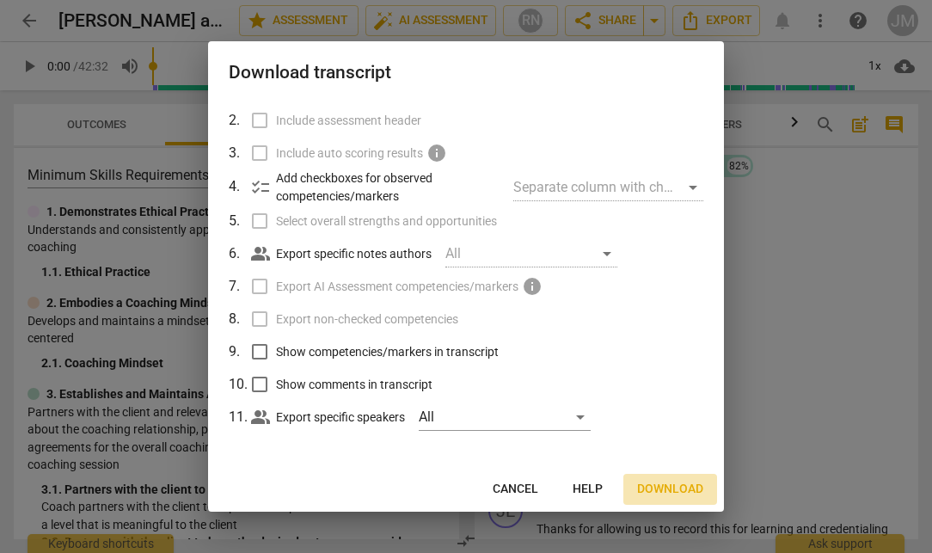
click at [654, 488] on span "Download" at bounding box center [670, 489] width 66 height 17
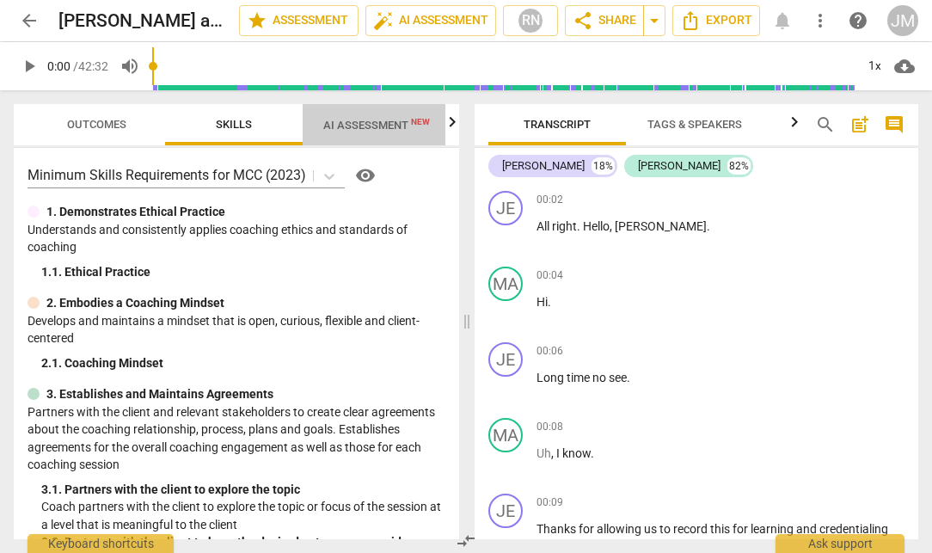
click at [372, 122] on span "AI Assessment New" at bounding box center [376, 125] width 107 height 13
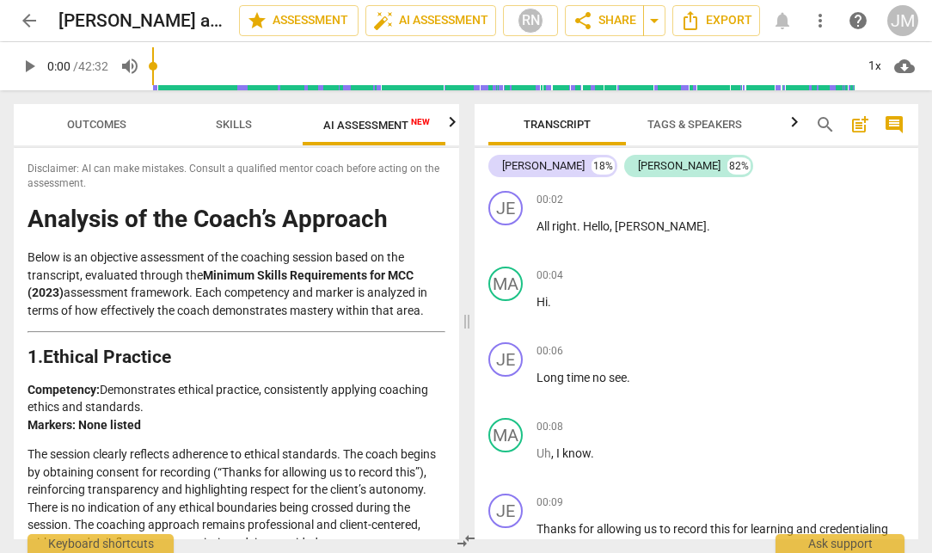
scroll to position [0, 4]
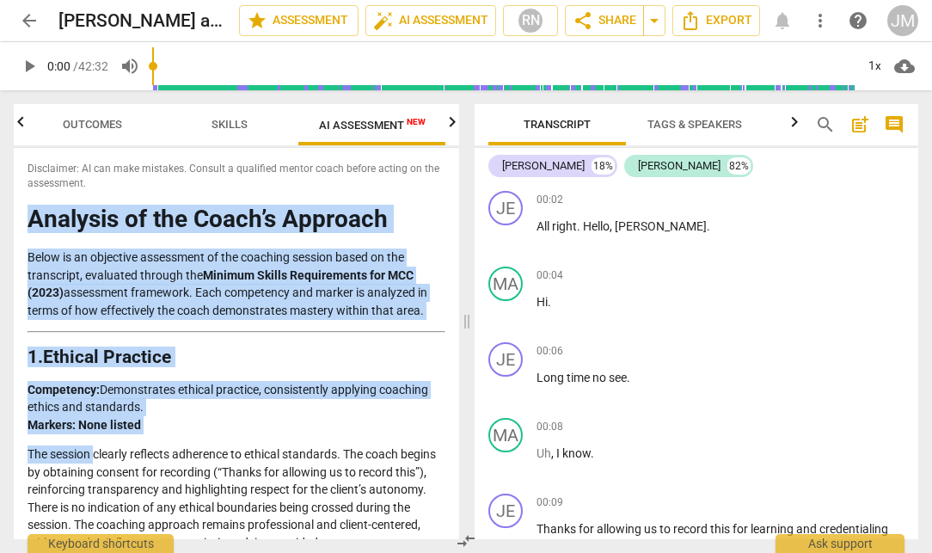
drag, startPoint x: 31, startPoint y: 218, endPoint x: 94, endPoint y: 445, distance: 236.3
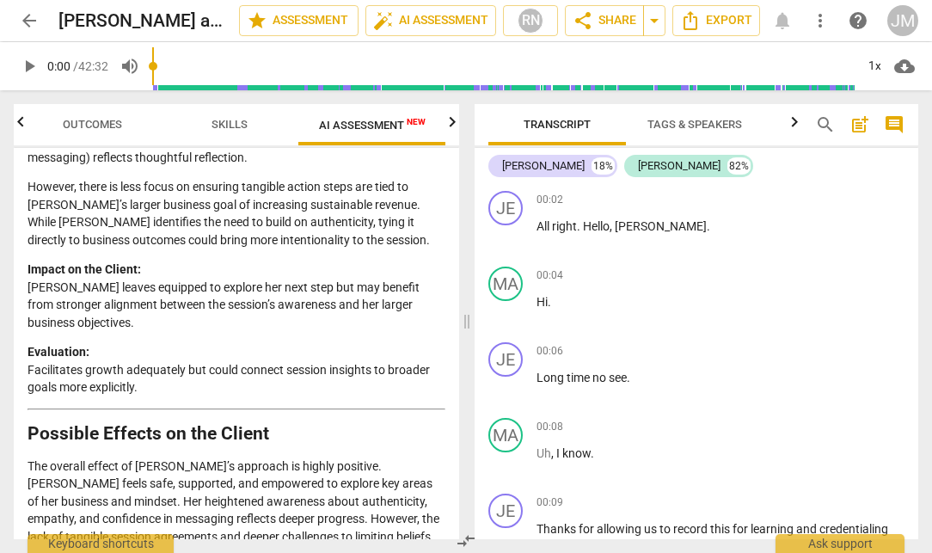
scroll to position [4069, 0]
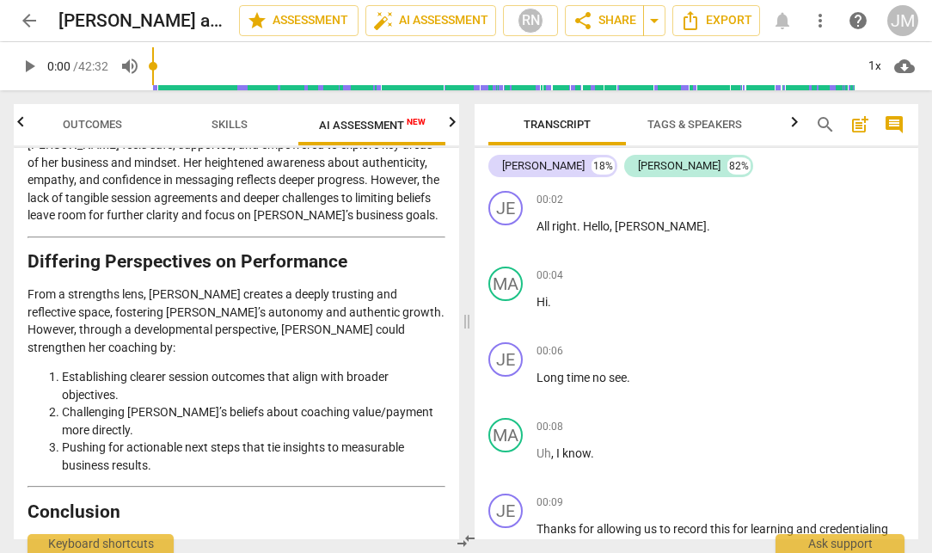
copy div "Loremips do sit Ametc’a Elitsedd Eiusm te in utlaboree doloremagn al eni admini…"
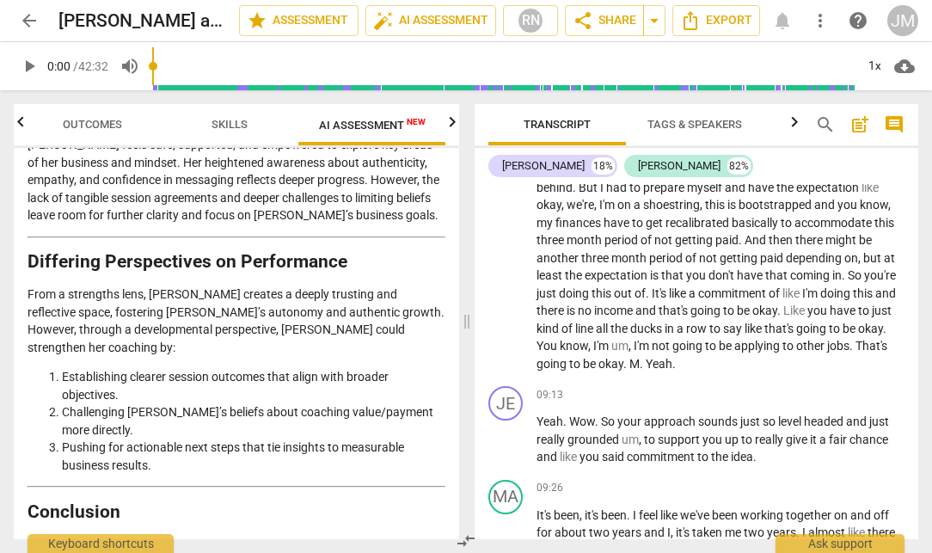
scroll to position [2135, 0]
